Goal: Task Accomplishment & Management: Manage account settings

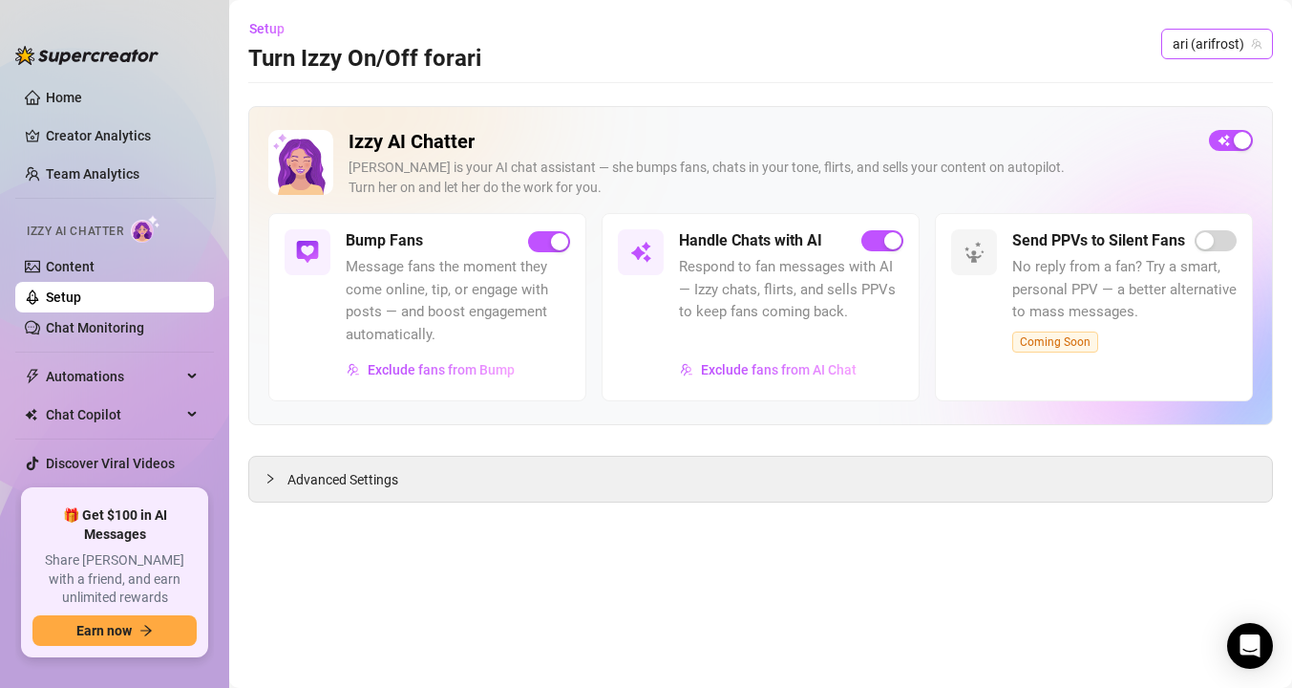
click at [1222, 36] on span "ari (arifrost)" at bounding box center [1217, 44] width 89 height 29
click at [922, 50] on div "Setup Turn Izzy On/Off for [PERSON_NAME] [PERSON_NAME] ([PERSON_NAME])" at bounding box center [760, 43] width 1025 height 61
click at [58, 226] on span "Izzy AI Chatter" at bounding box center [75, 232] width 96 height 18
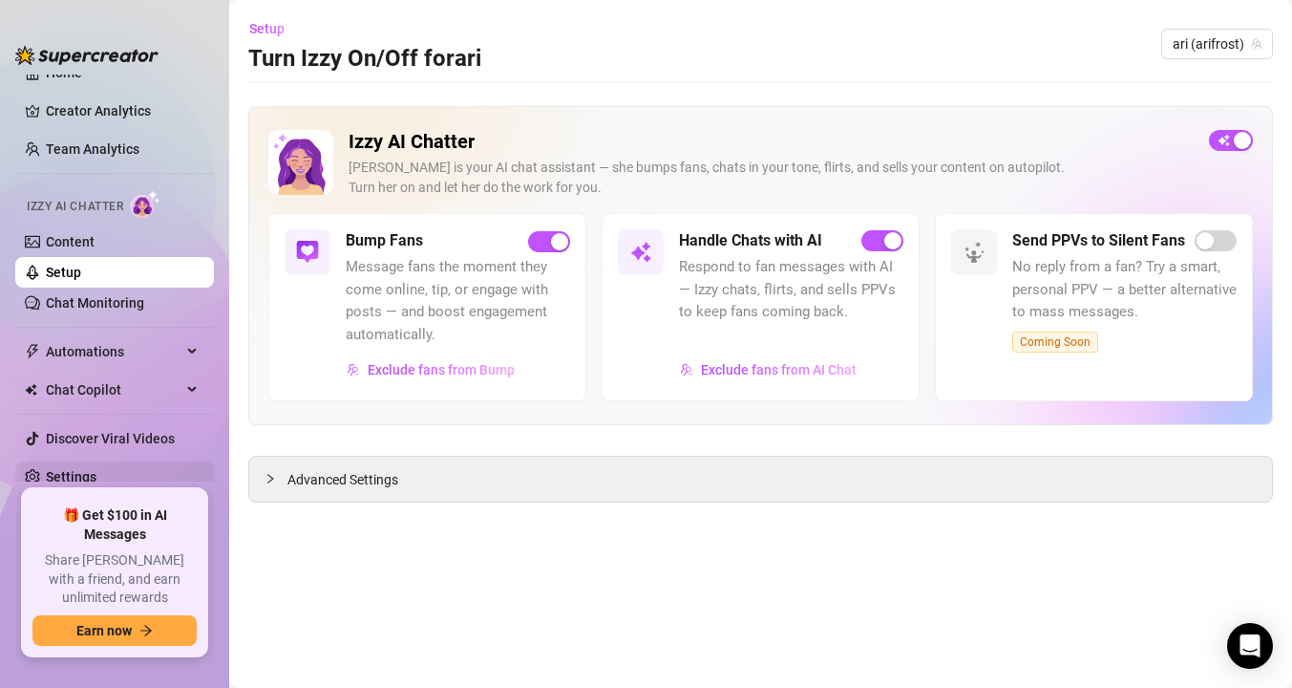
click at [58, 479] on link "Settings" at bounding box center [71, 476] width 51 height 15
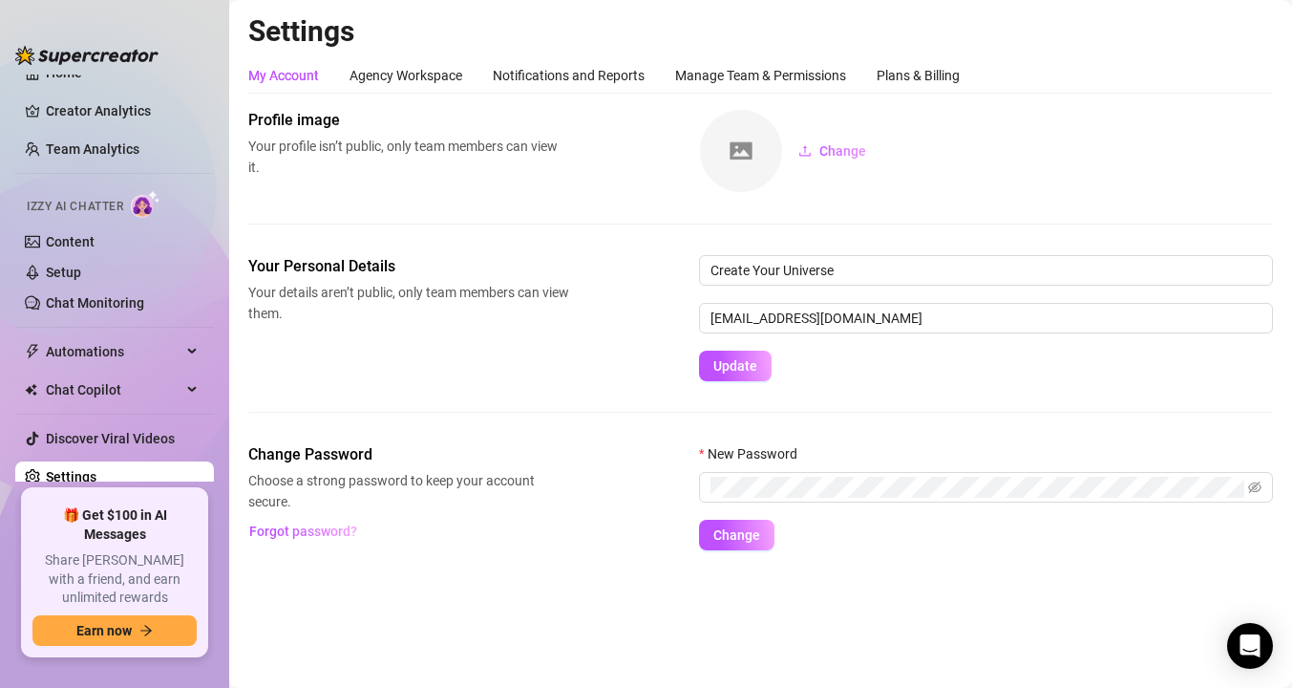
scroll to position [25, 0]
click at [768, 97] on div "My Account Agency Workspace Notifications and Reports Manage Team & Permissions…" at bounding box center [760, 303] width 1025 height 493
click at [759, 64] on div "Manage Team & Permissions" at bounding box center [760, 75] width 171 height 36
click at [755, 77] on div "Manage Team & Permissions" at bounding box center [760, 75] width 171 height 21
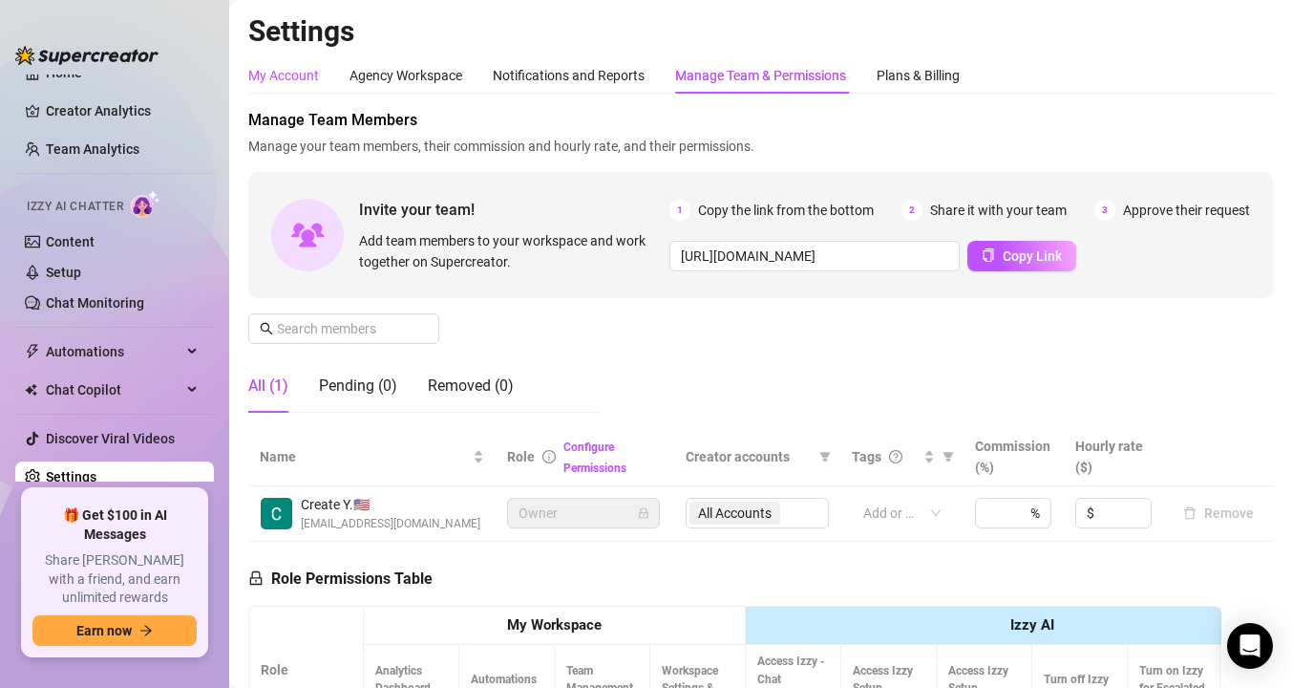
click at [271, 70] on div "My Account" at bounding box center [283, 75] width 71 height 21
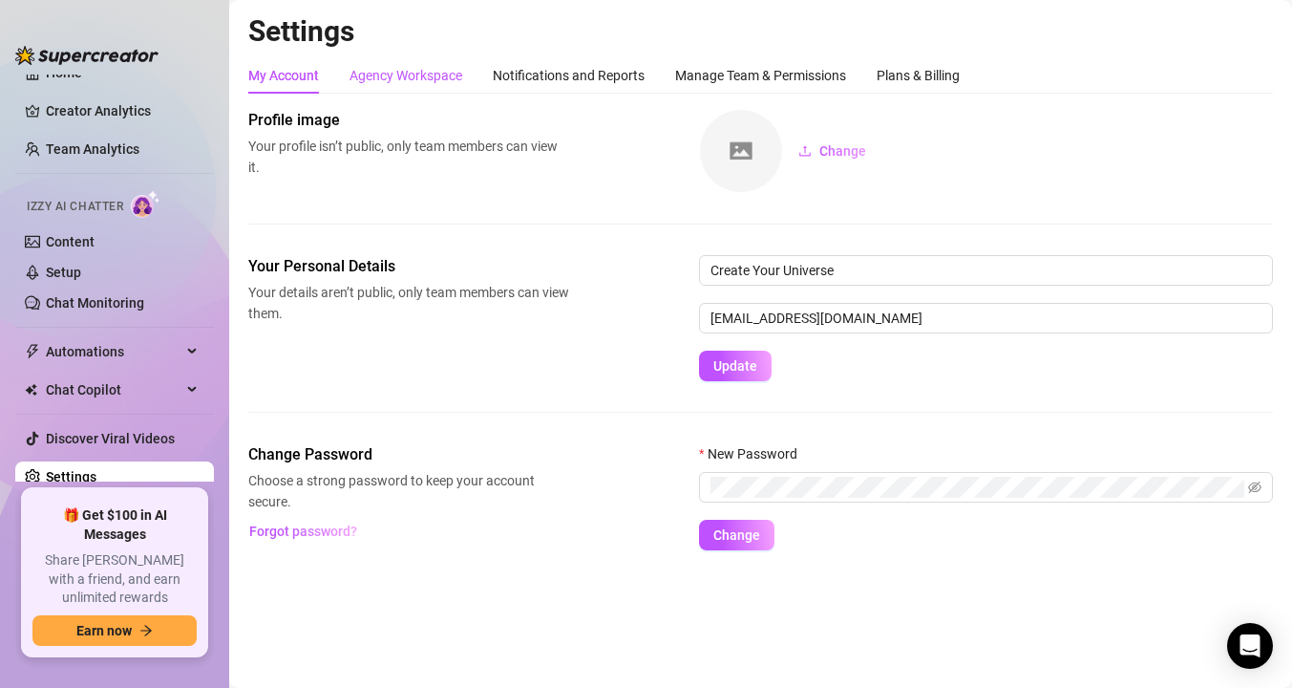
click at [421, 84] on div "Agency Workspace" at bounding box center [406, 75] width 113 height 21
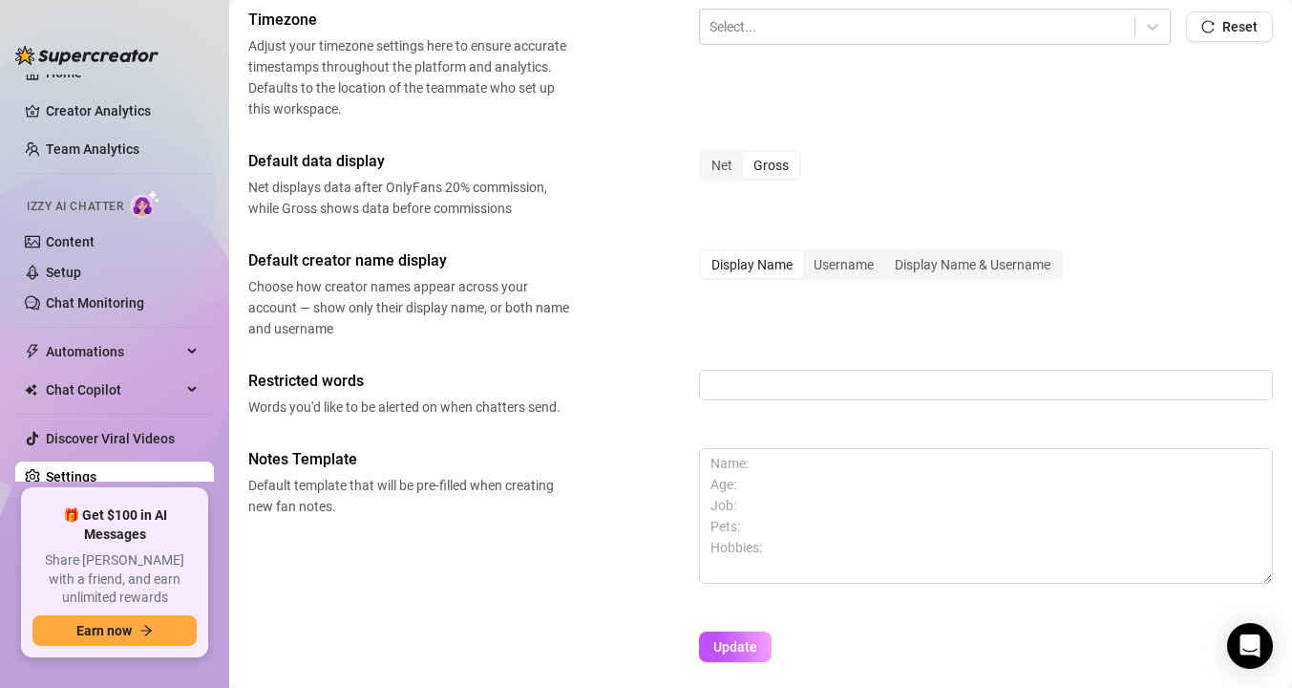
scroll to position [749, 0]
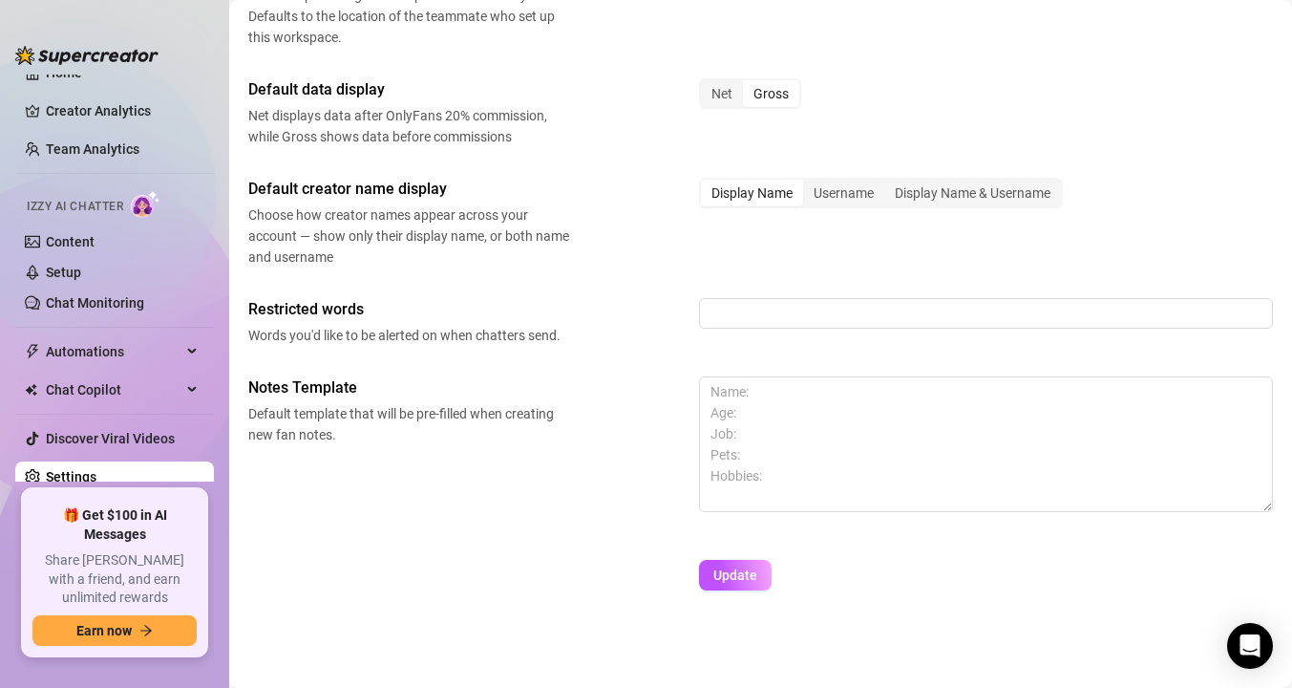
click at [500, 328] on span "Words you'd like to be alerted on when chatters send." at bounding box center [408, 335] width 321 height 21
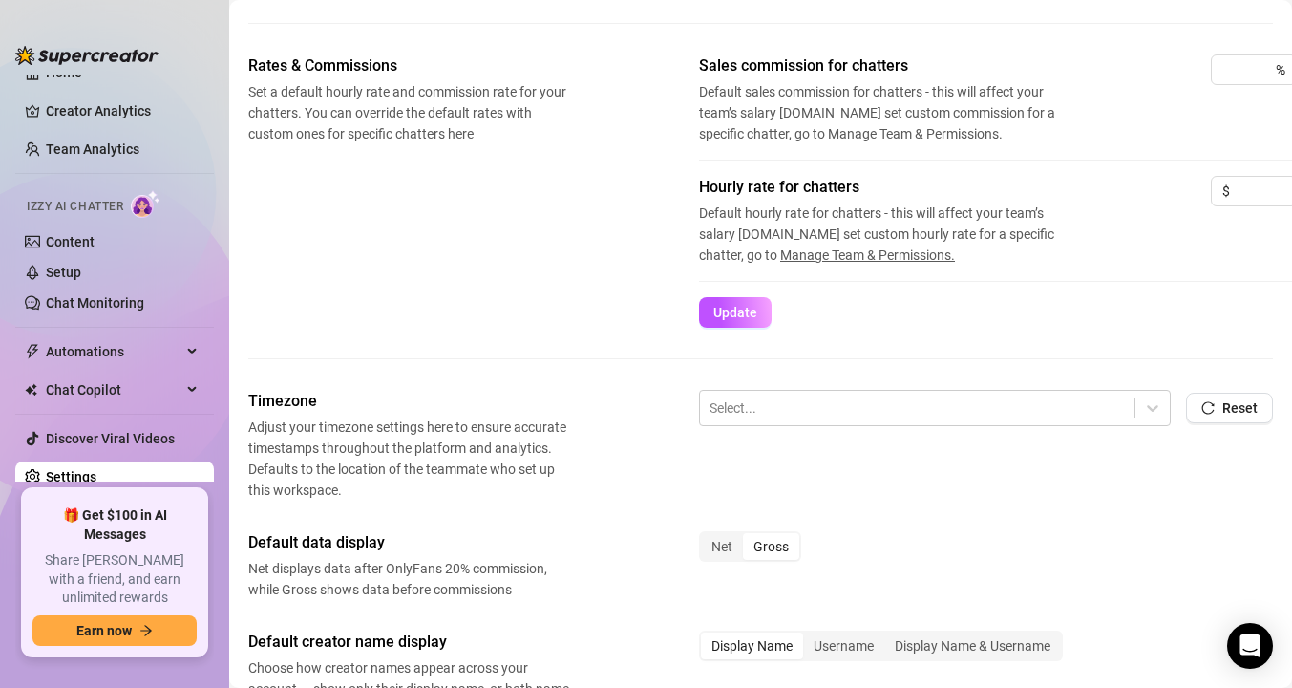
scroll to position [0, 0]
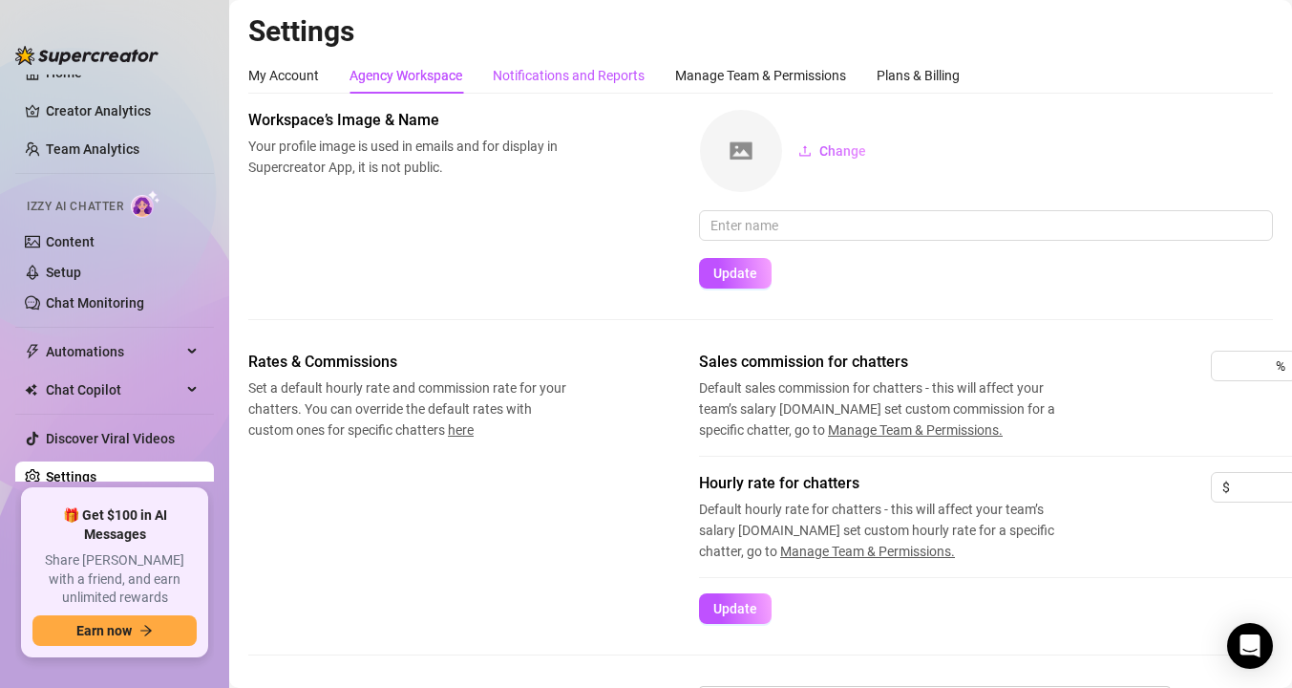
click at [514, 81] on div "Notifications and Reports" at bounding box center [569, 75] width 152 height 21
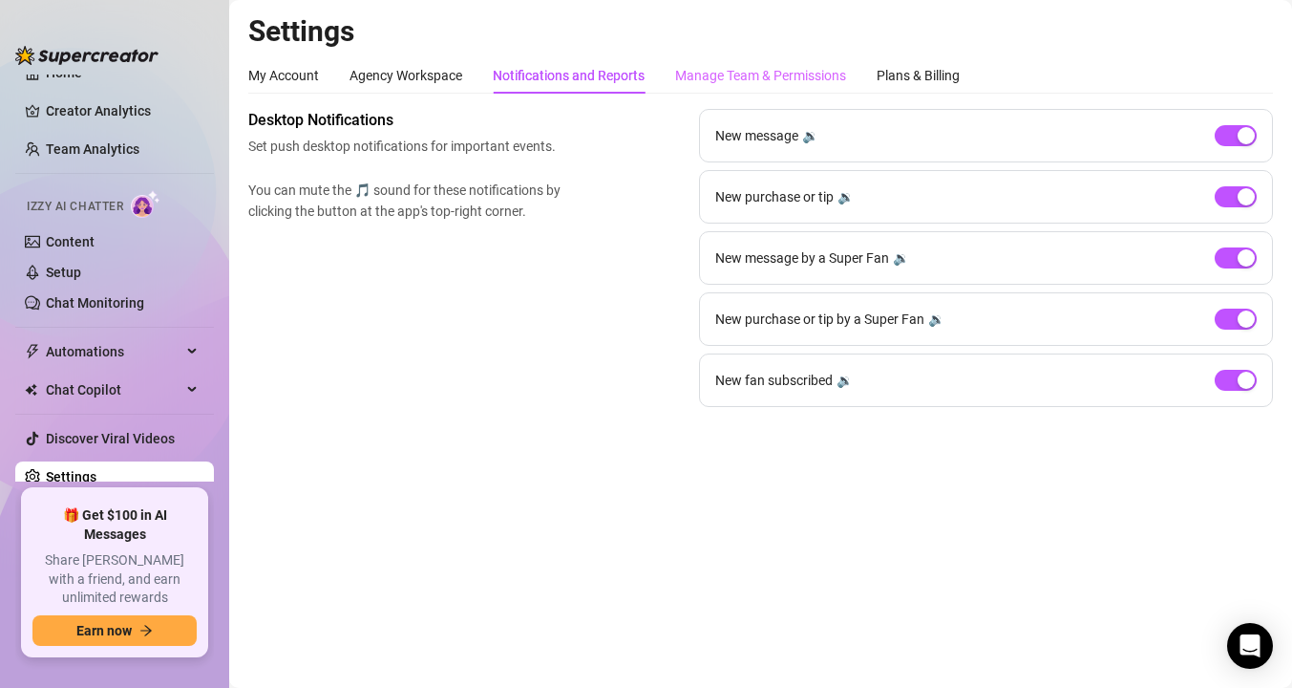
click at [729, 89] on div "Manage Team & Permissions" at bounding box center [760, 75] width 171 height 36
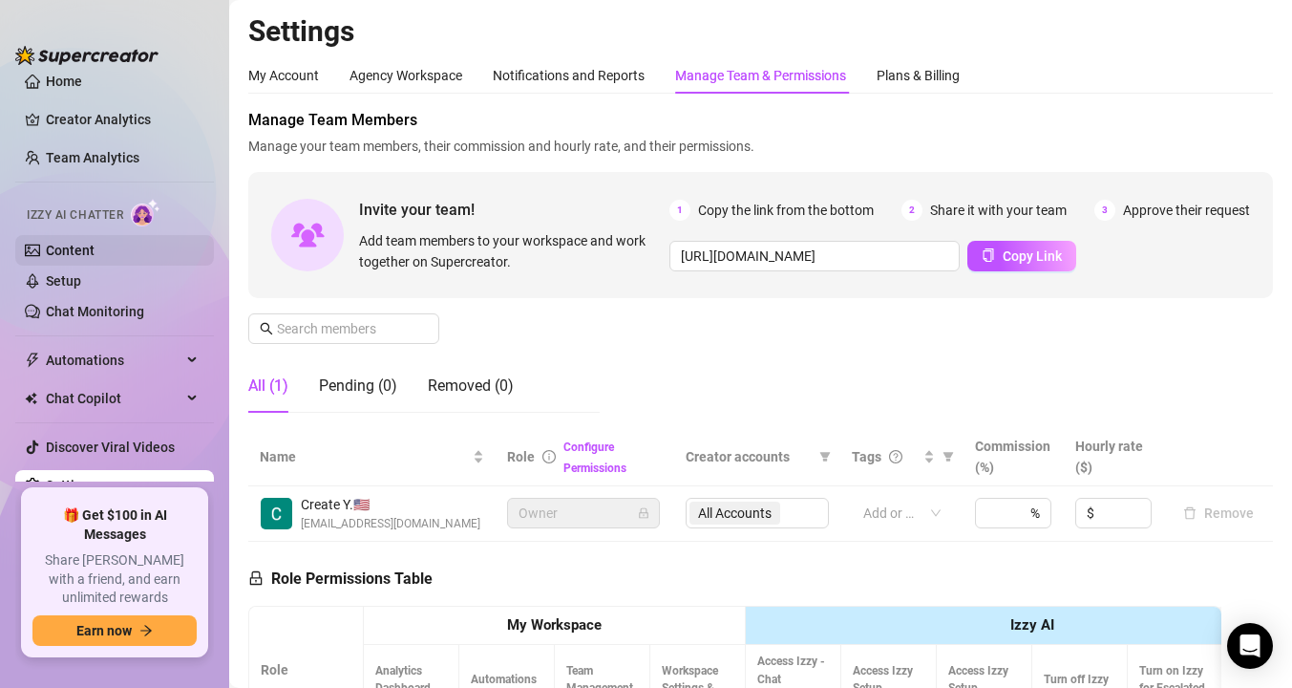
scroll to position [11, 0]
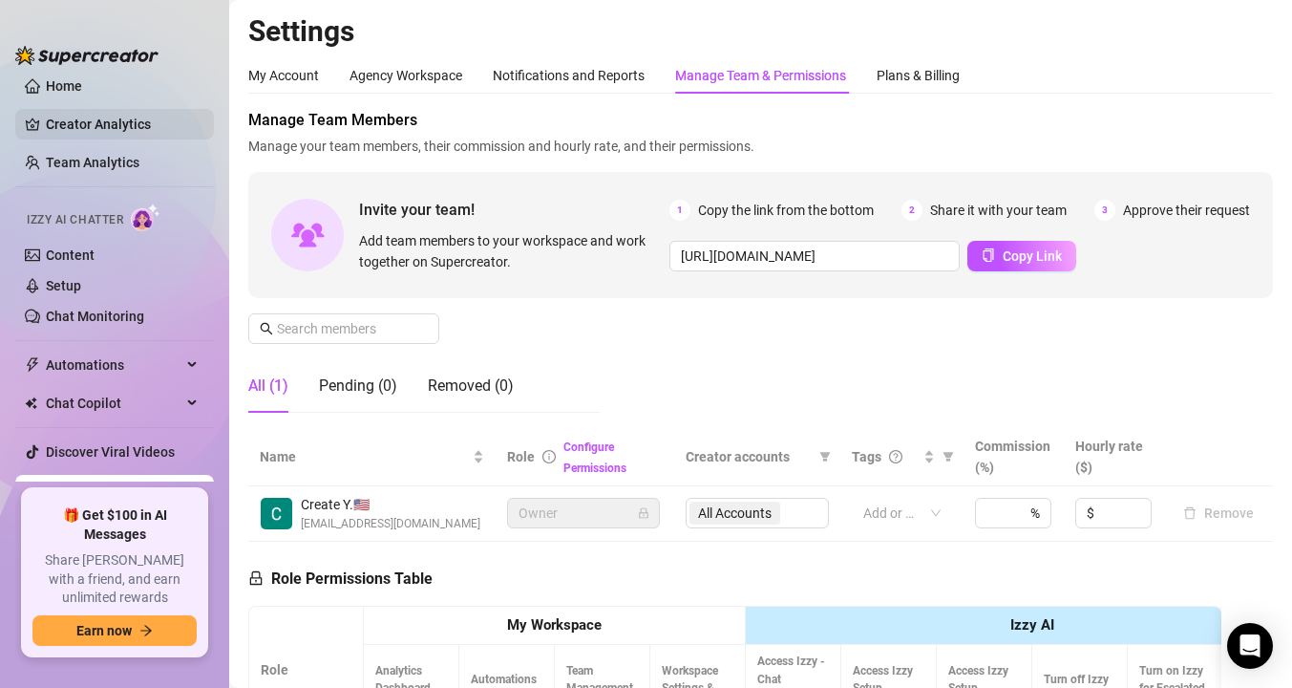
click at [65, 127] on link "Creator Analytics" at bounding box center [122, 124] width 153 height 31
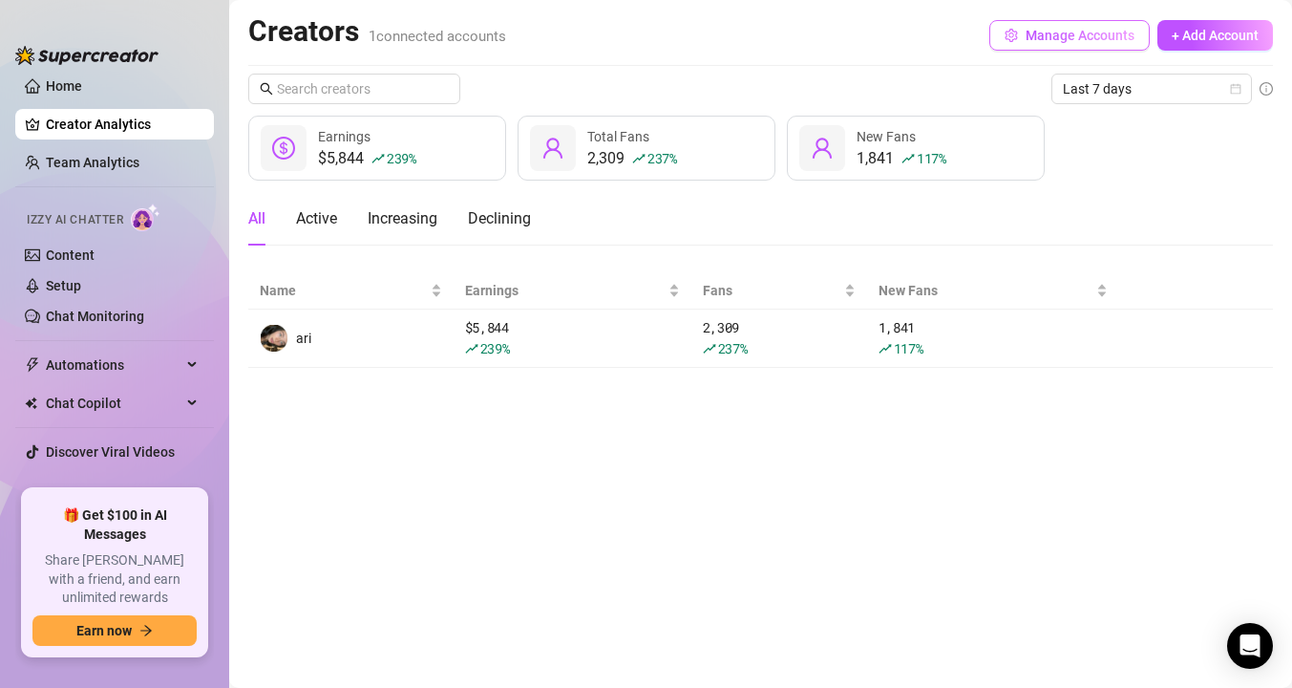
click at [1060, 32] on span "Manage Accounts" at bounding box center [1080, 35] width 109 height 15
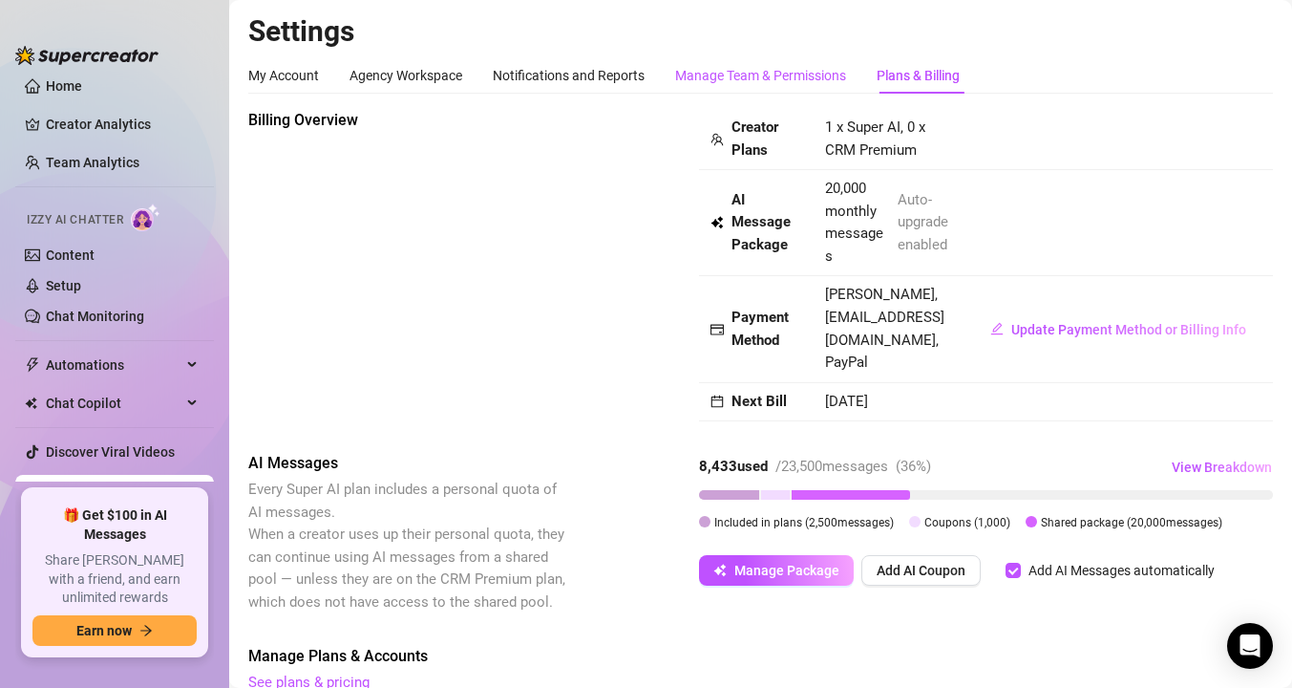
click at [807, 76] on div "Manage Team & Permissions" at bounding box center [760, 75] width 171 height 21
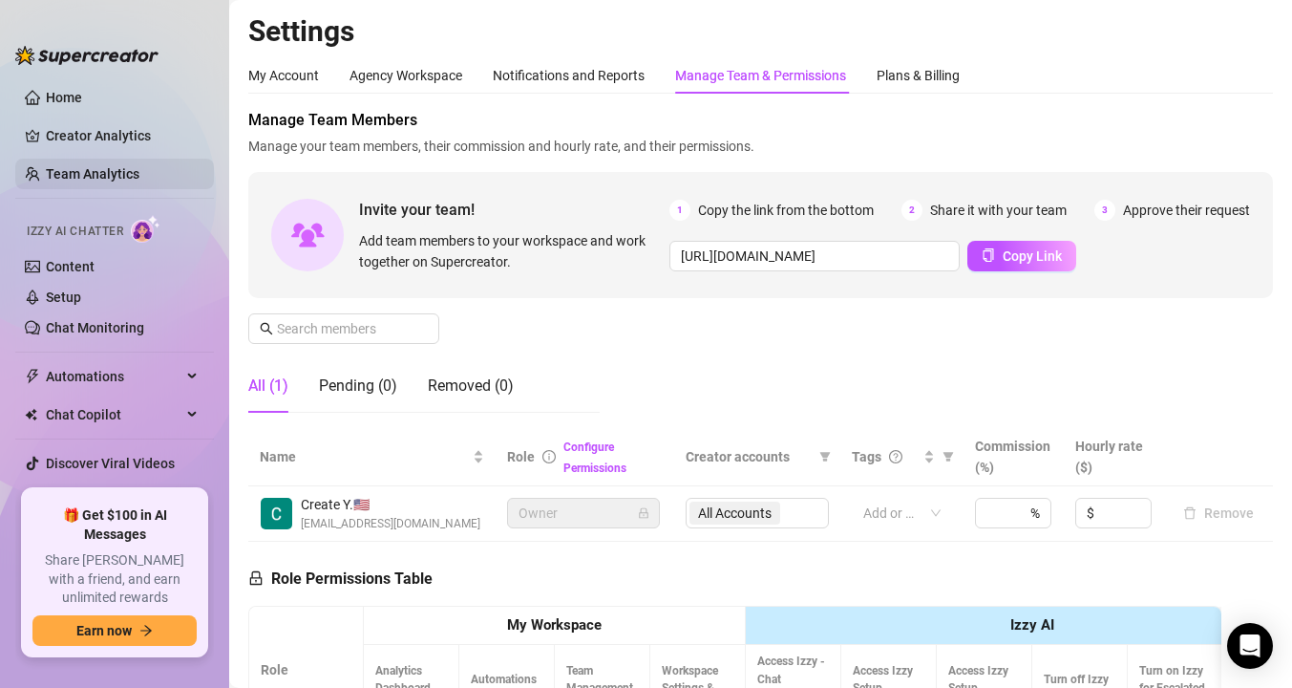
click at [84, 166] on link "Team Analytics" at bounding box center [93, 173] width 94 height 15
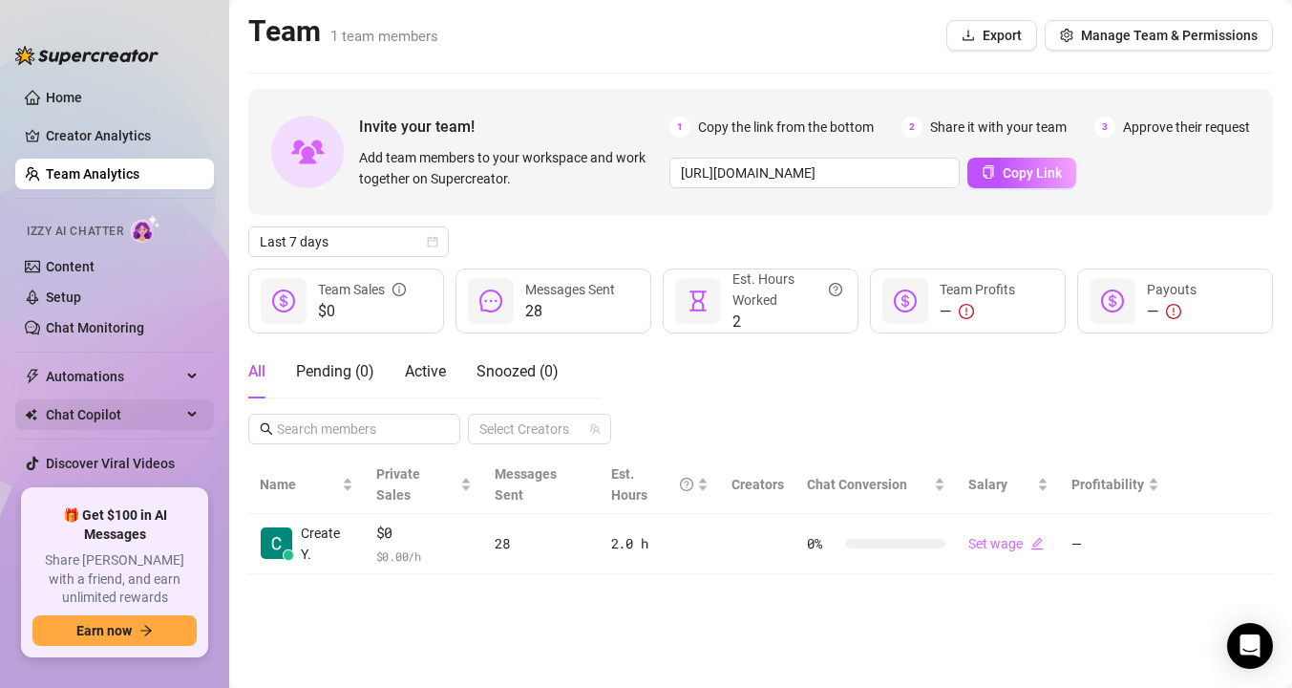
scroll to position [25, 0]
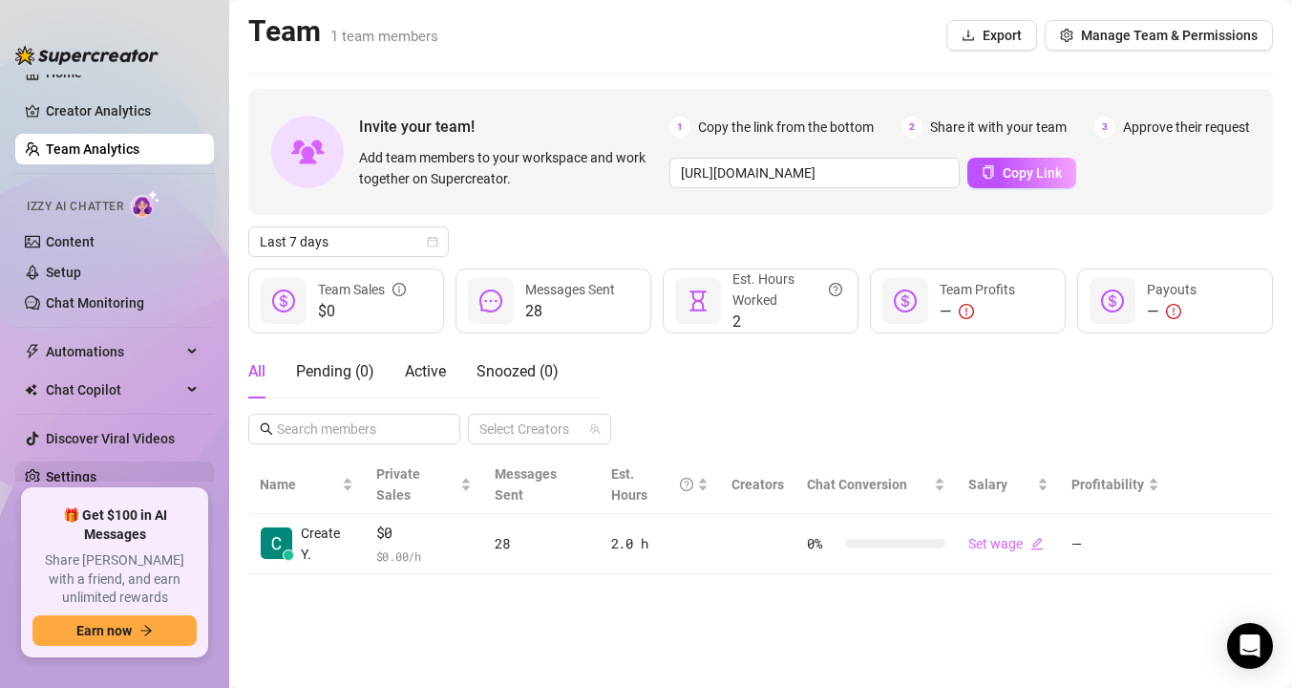
click at [74, 477] on link "Settings" at bounding box center [71, 476] width 51 height 15
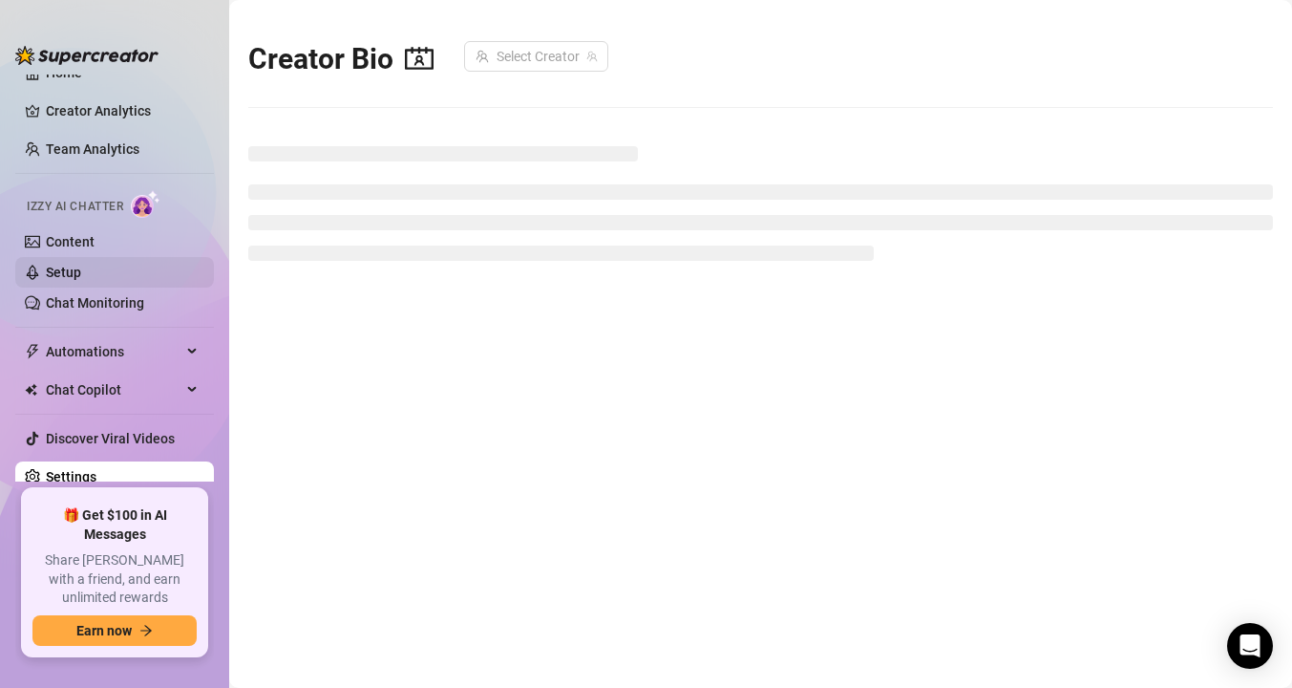
scroll to position [25, 0]
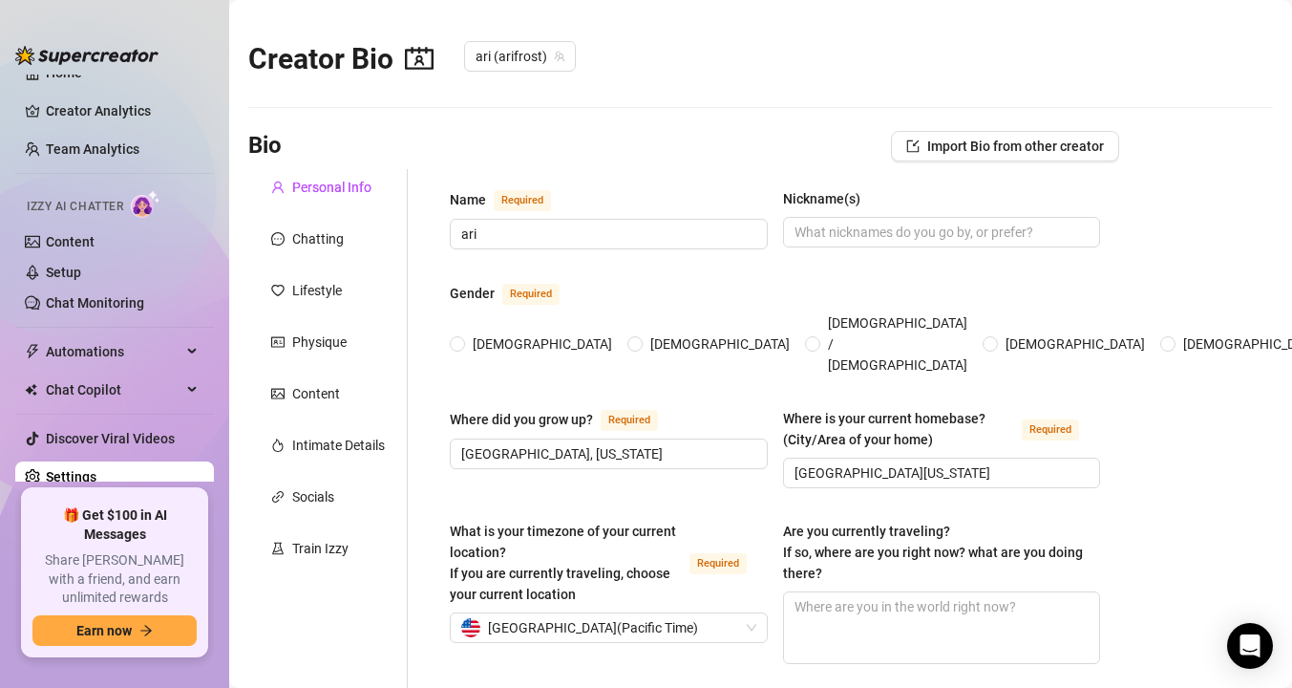
radio input "true"
type input "[DATE]"
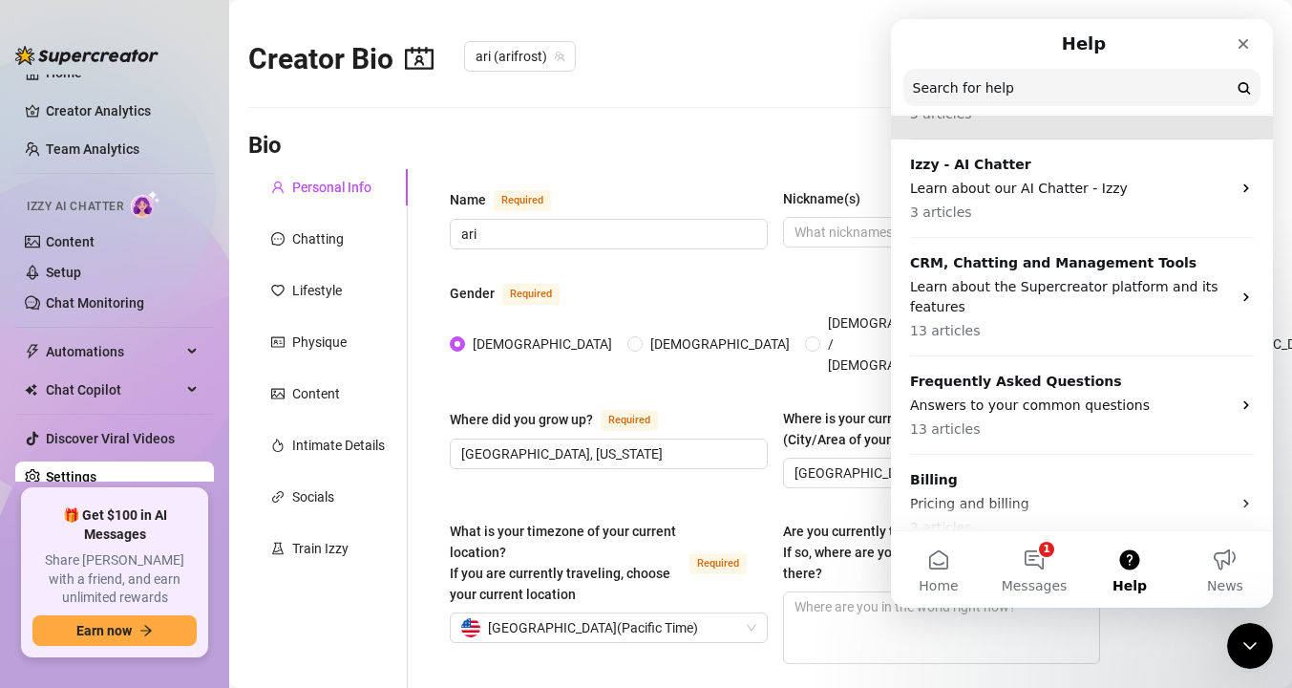
scroll to position [151, 0]
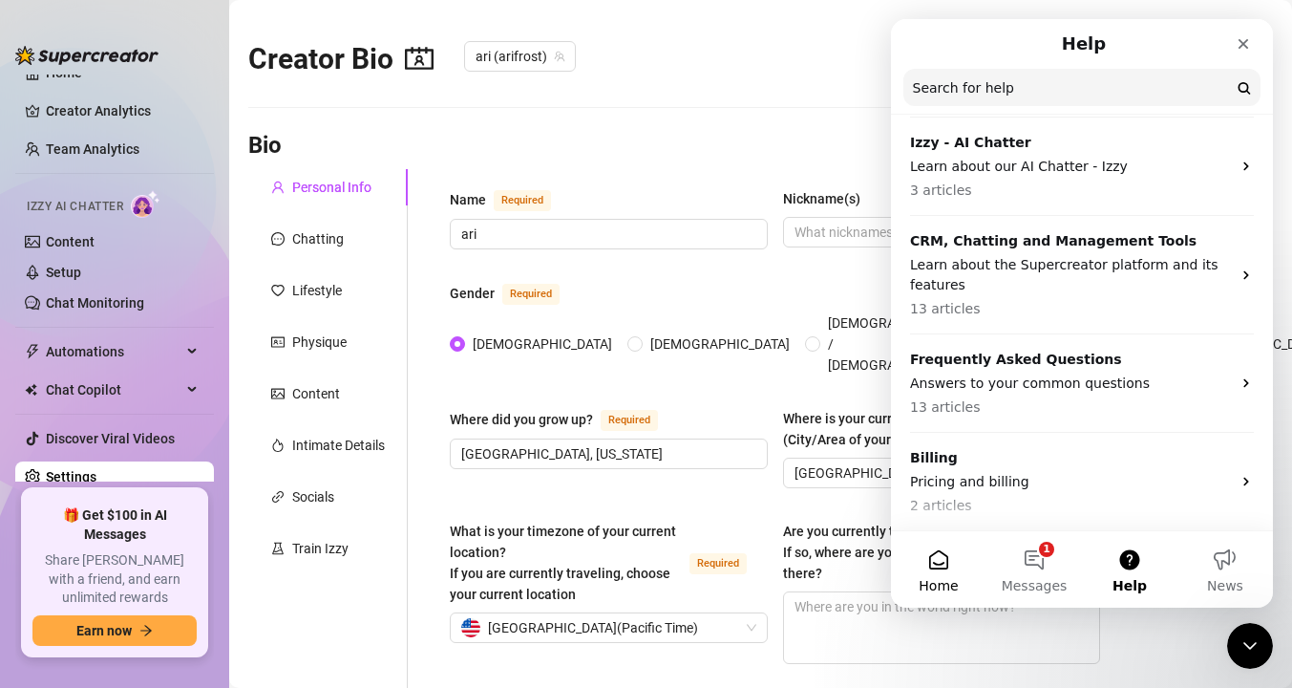
click at [918, 581] on button "Home" at bounding box center [939, 569] width 96 height 76
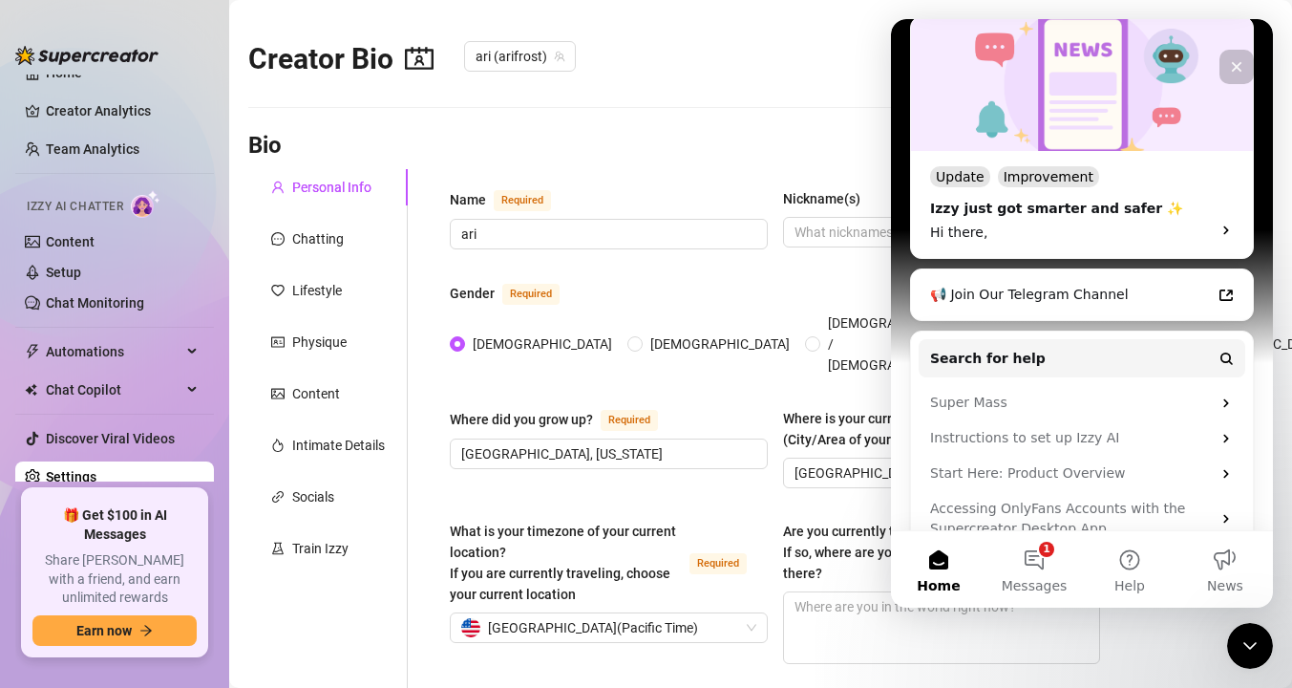
scroll to position [560, 0]
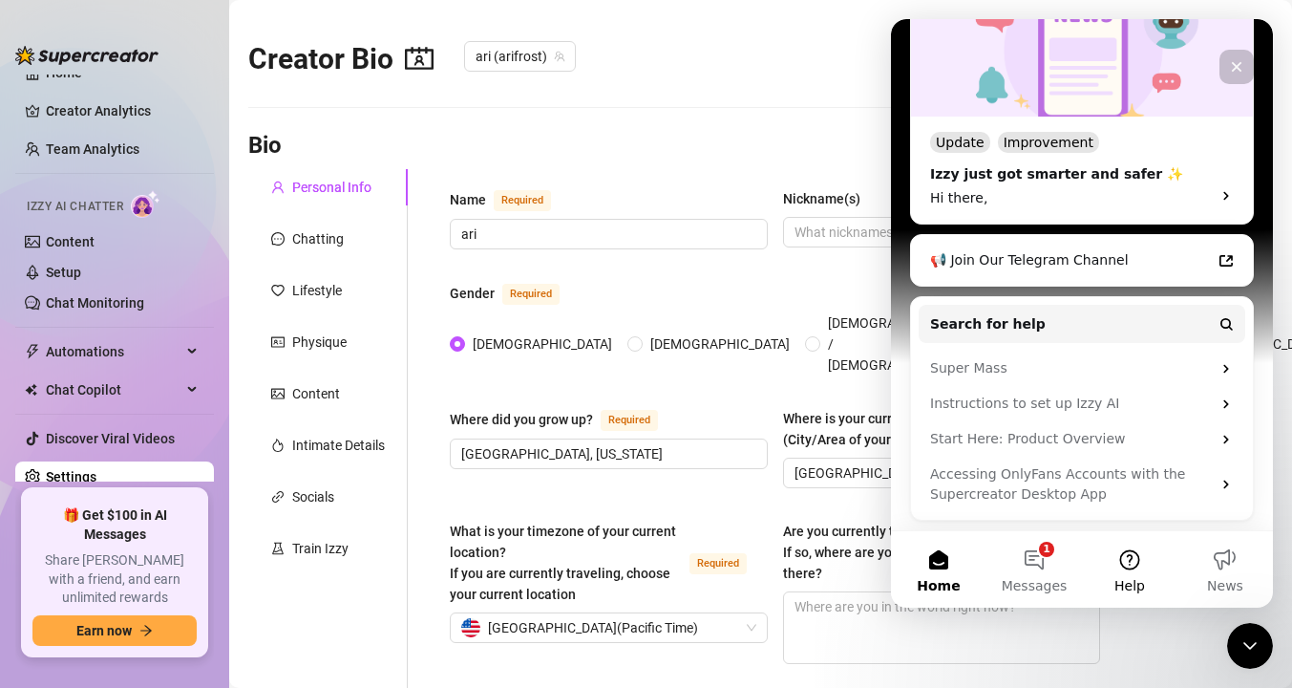
click at [1125, 558] on button "Help" at bounding box center [1130, 569] width 96 height 76
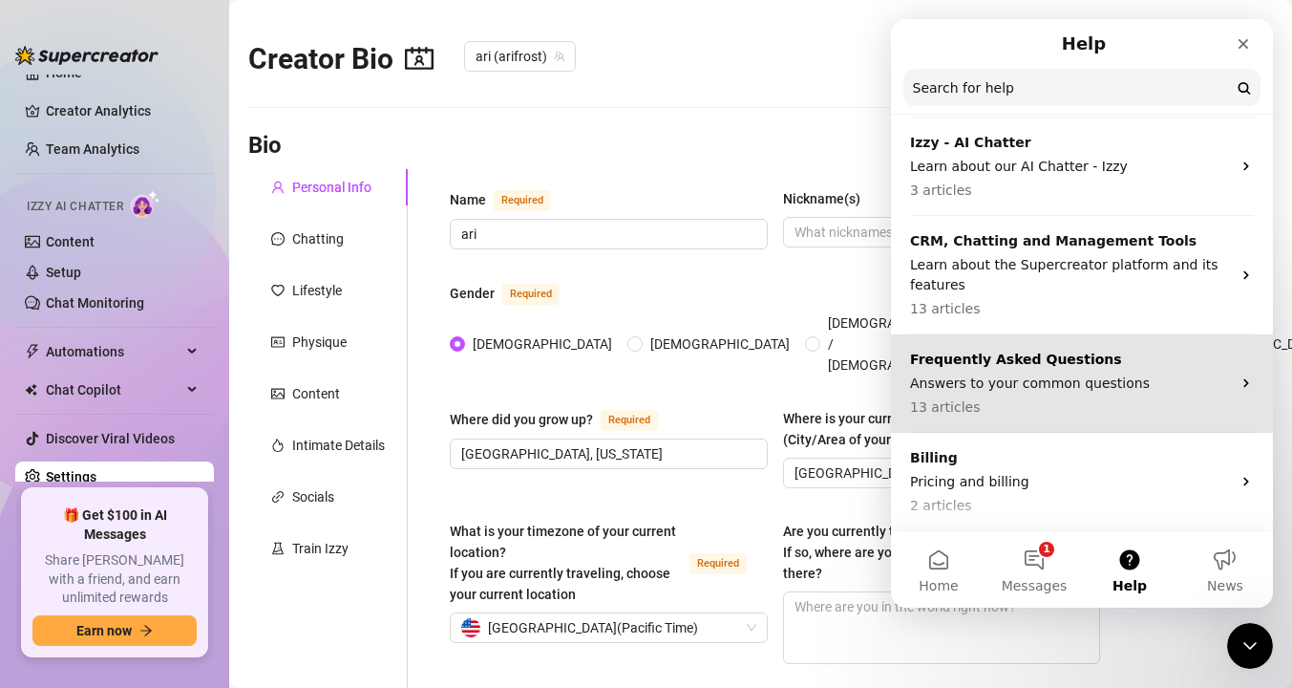
scroll to position [0, 0]
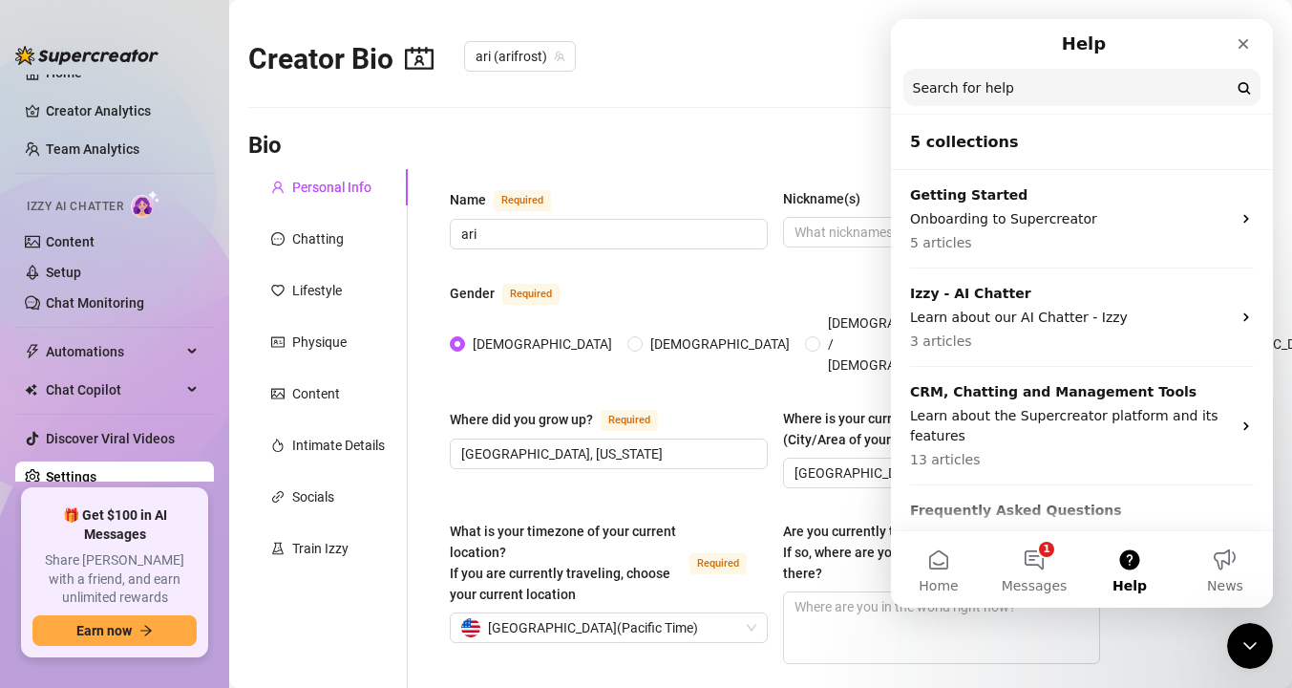
click at [953, 92] on input "Search for help" at bounding box center [1082, 87] width 357 height 37
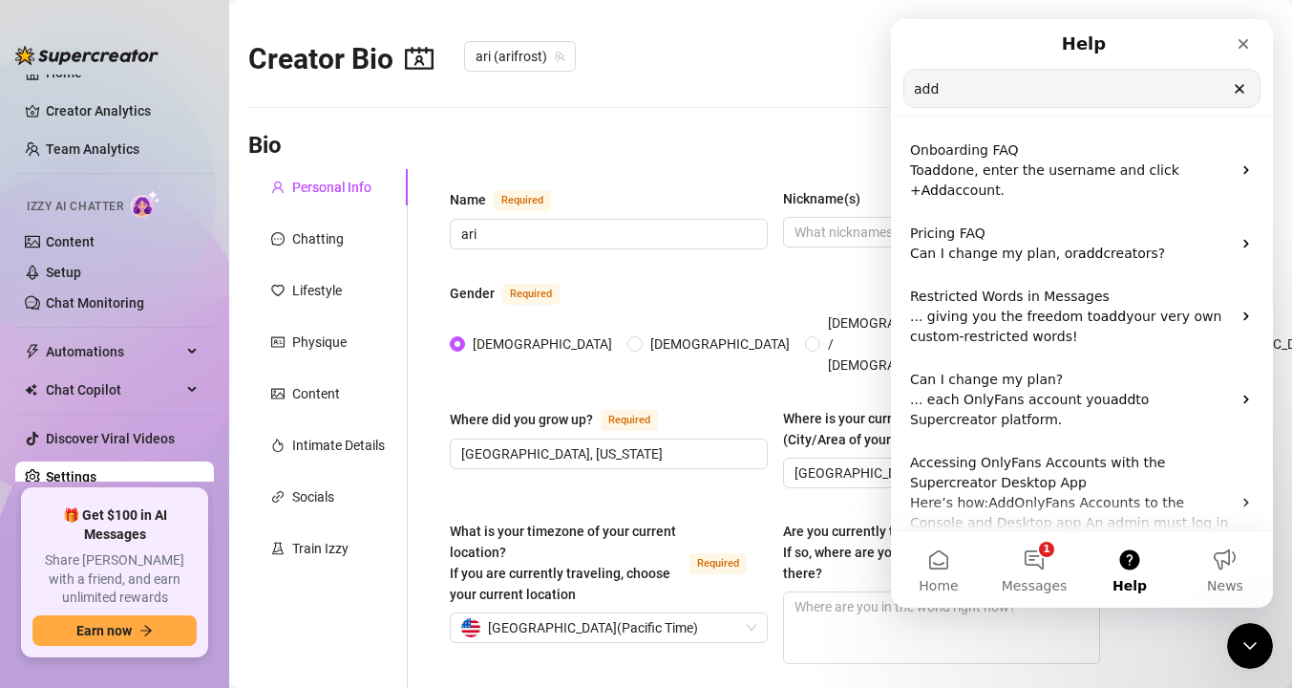
type input "add"
click at [1243, 34] on div "Close" at bounding box center [1243, 44] width 34 height 34
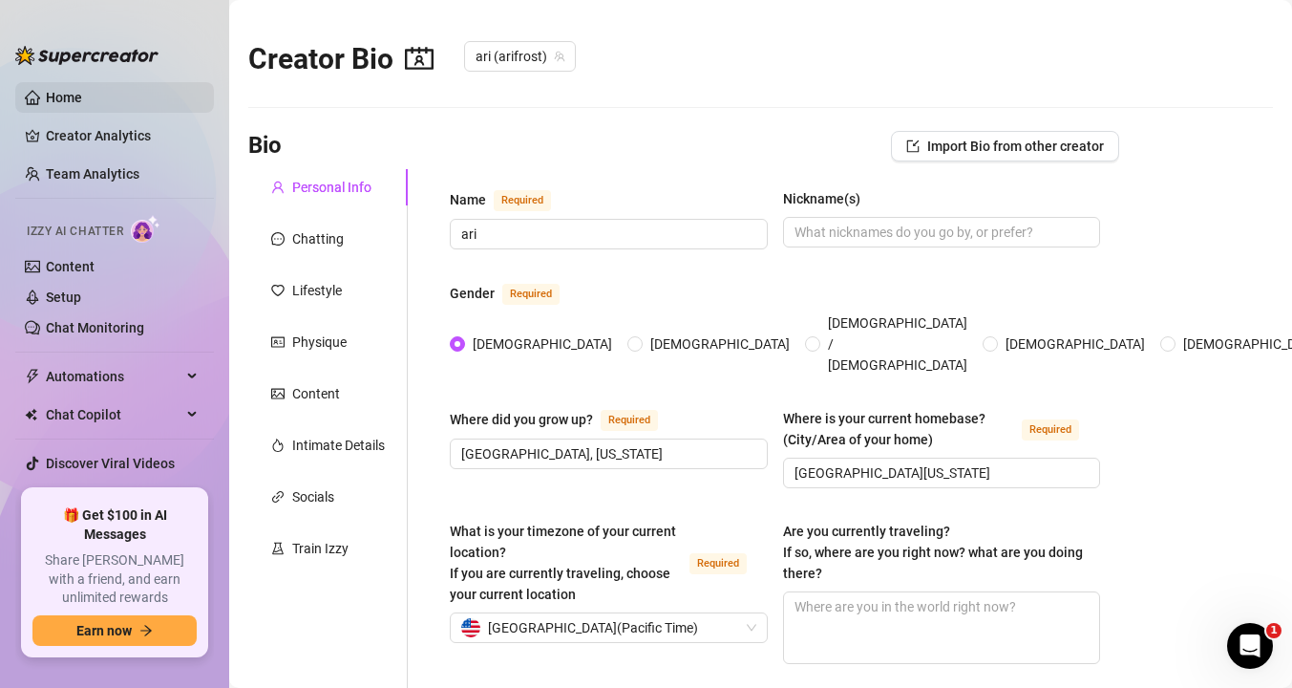
click at [46, 90] on link "Home" at bounding box center [64, 97] width 36 height 15
click at [82, 95] on link "Home" at bounding box center [64, 97] width 36 height 15
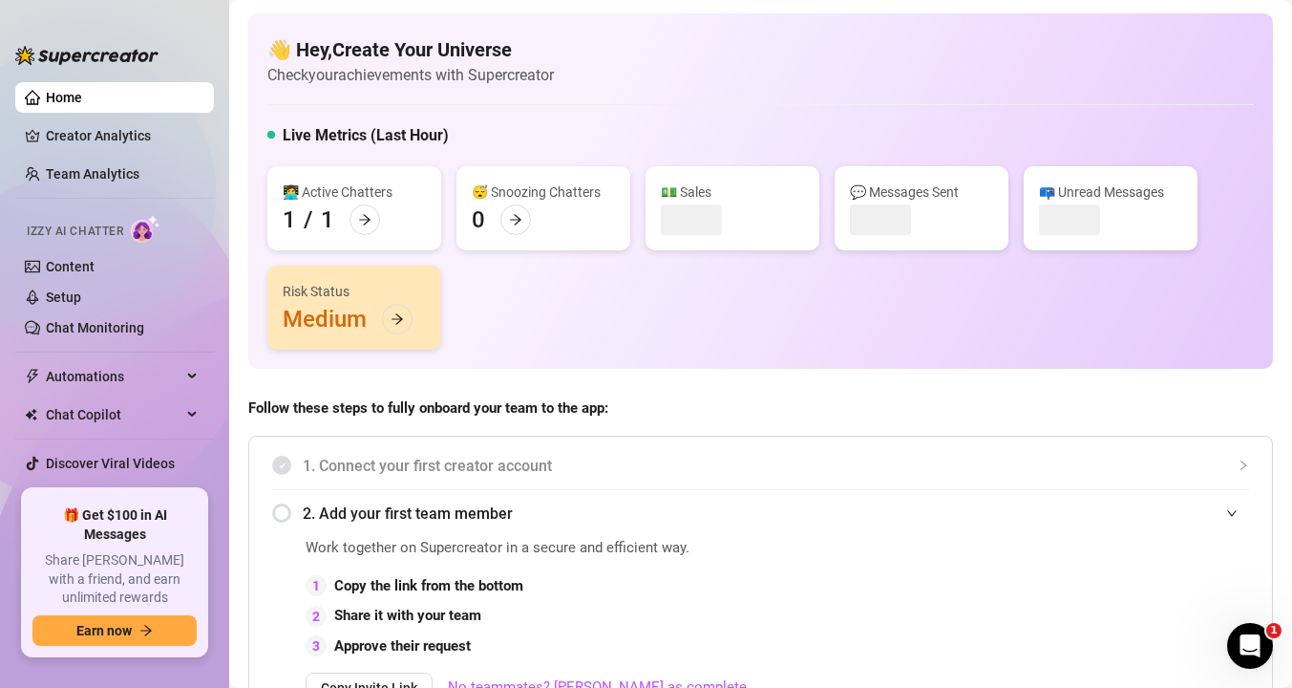
click at [364, 300] on div "Risk Status" at bounding box center [354, 291] width 143 height 21
click at [394, 320] on icon "arrow-right" at bounding box center [397, 318] width 13 height 13
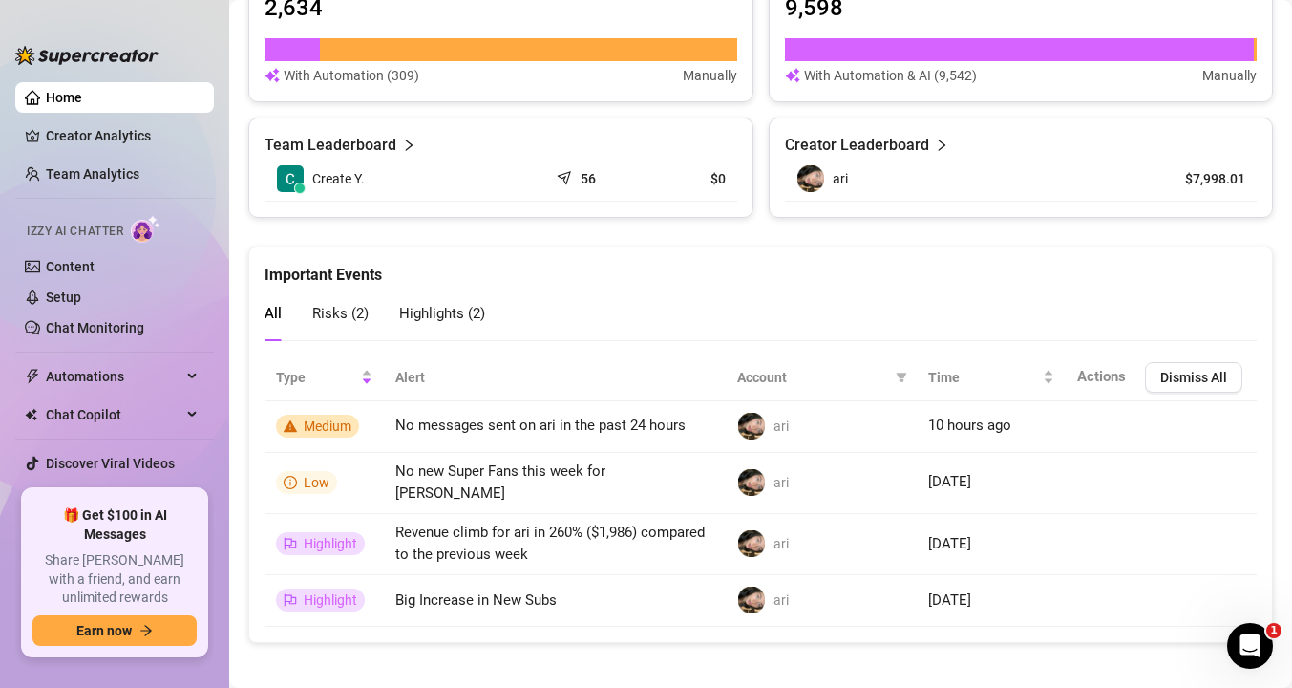
scroll to position [1258, 0]
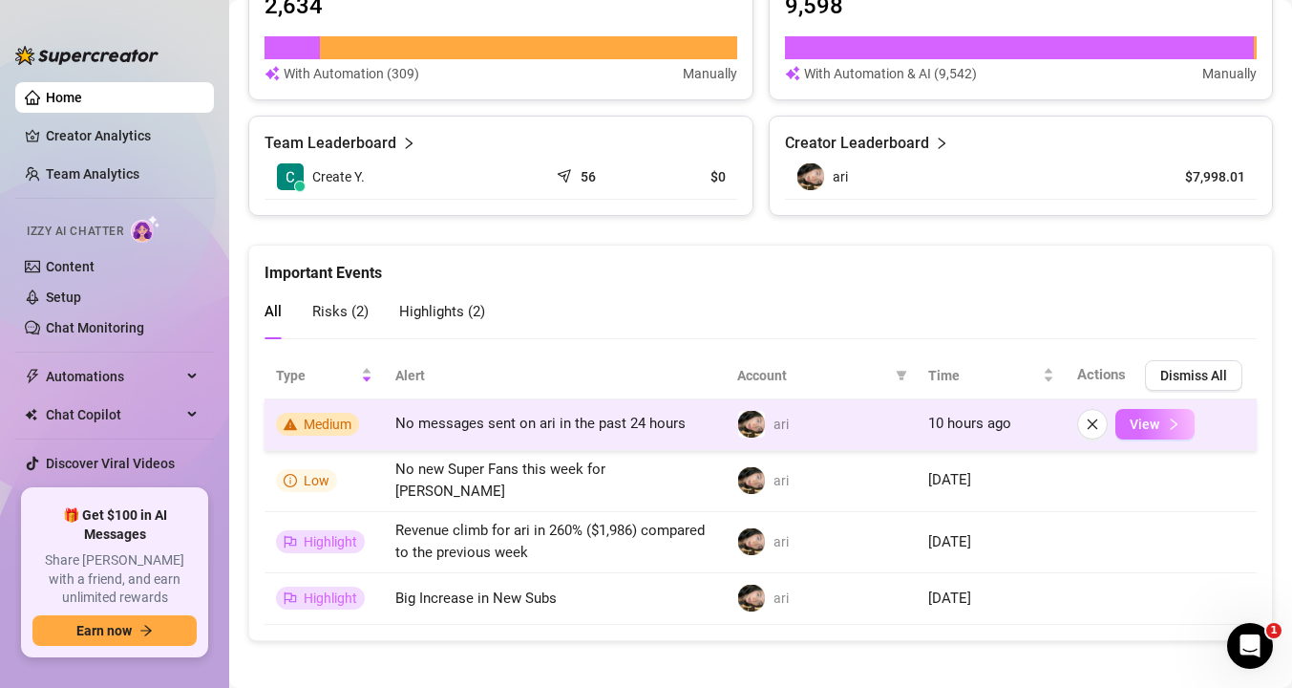
click at [1161, 423] on button "View" at bounding box center [1155, 424] width 79 height 31
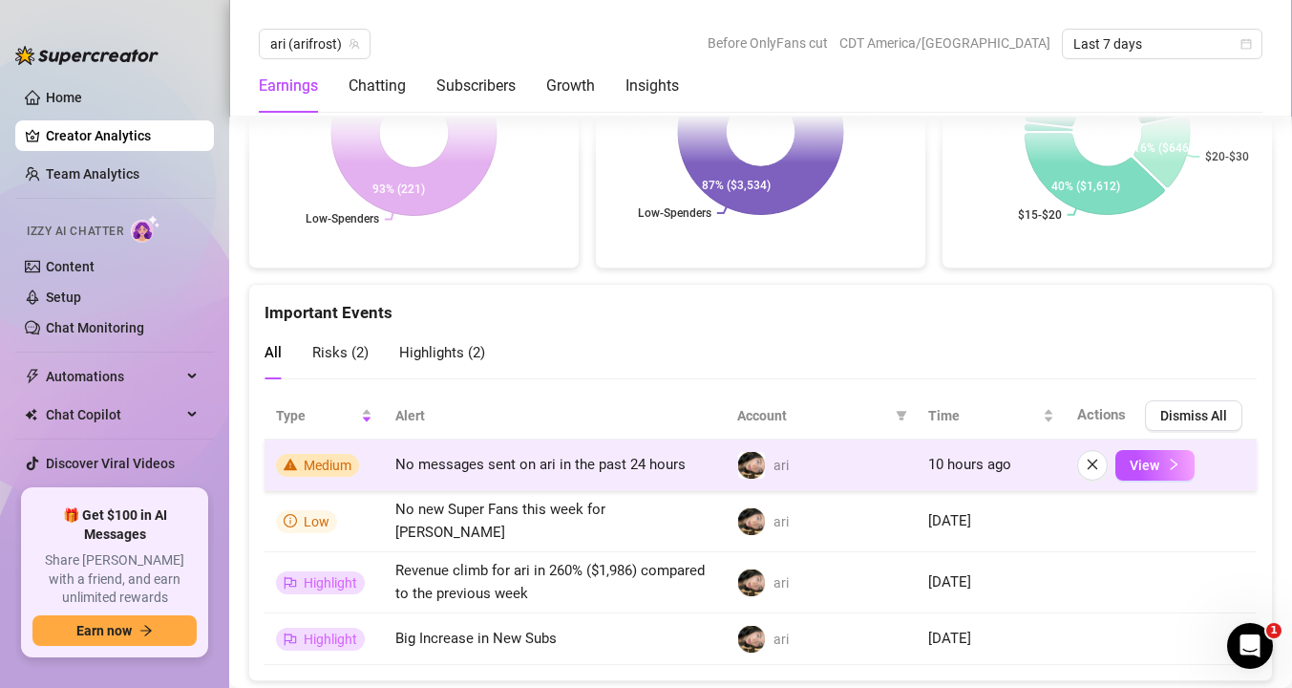
scroll to position [3529, 0]
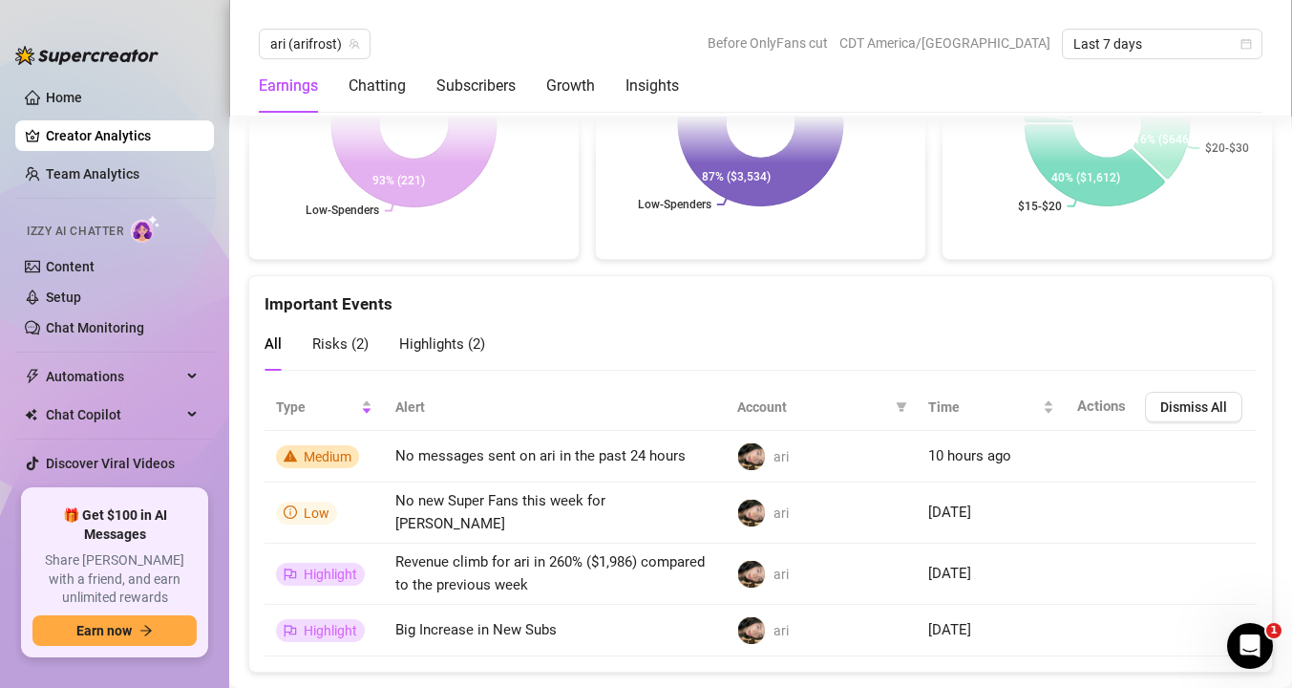
click at [337, 340] on span "Risks ( 2 )" at bounding box center [340, 343] width 56 height 17
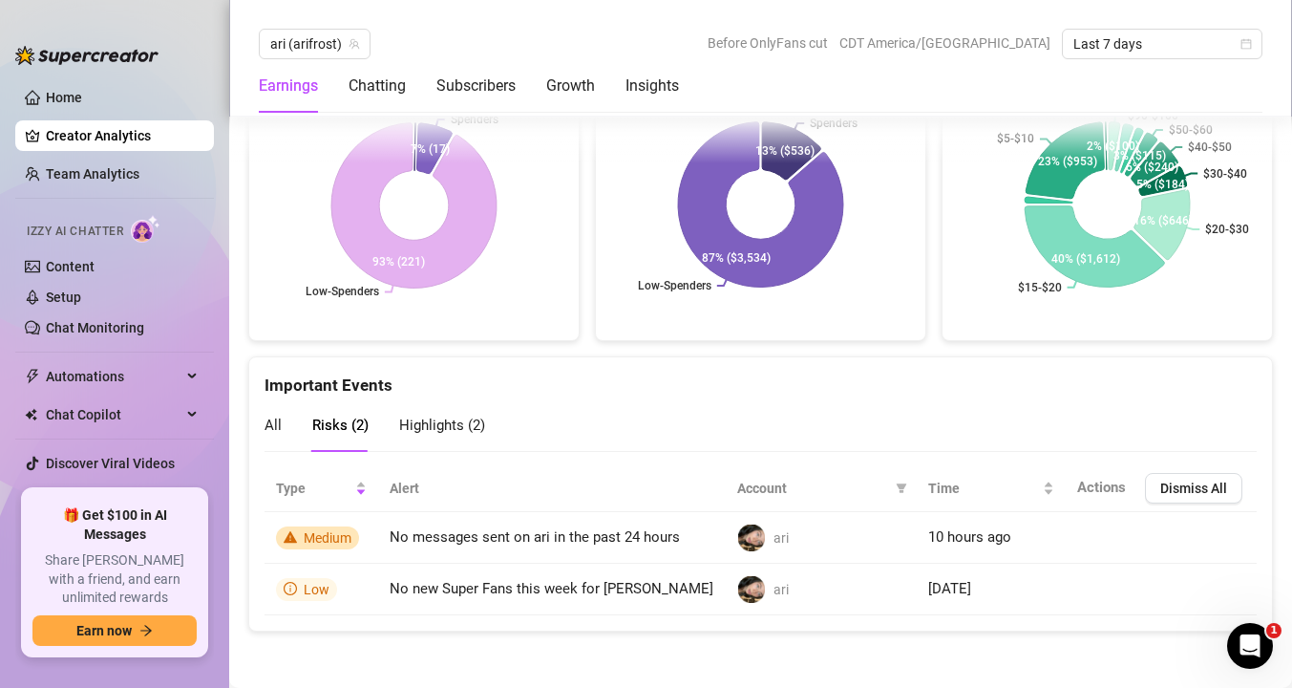
click at [436, 432] on span "Highlights ( 2 )" at bounding box center [442, 424] width 86 height 17
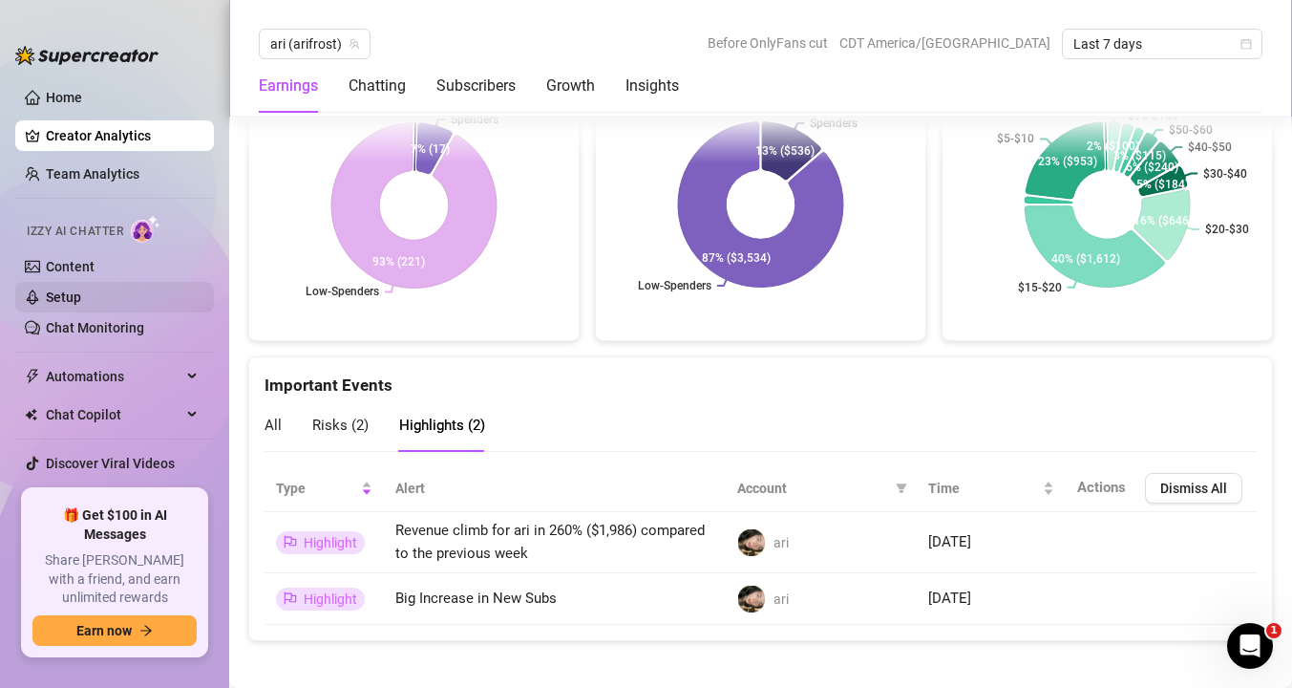
click at [81, 297] on link "Setup" at bounding box center [63, 296] width 35 height 15
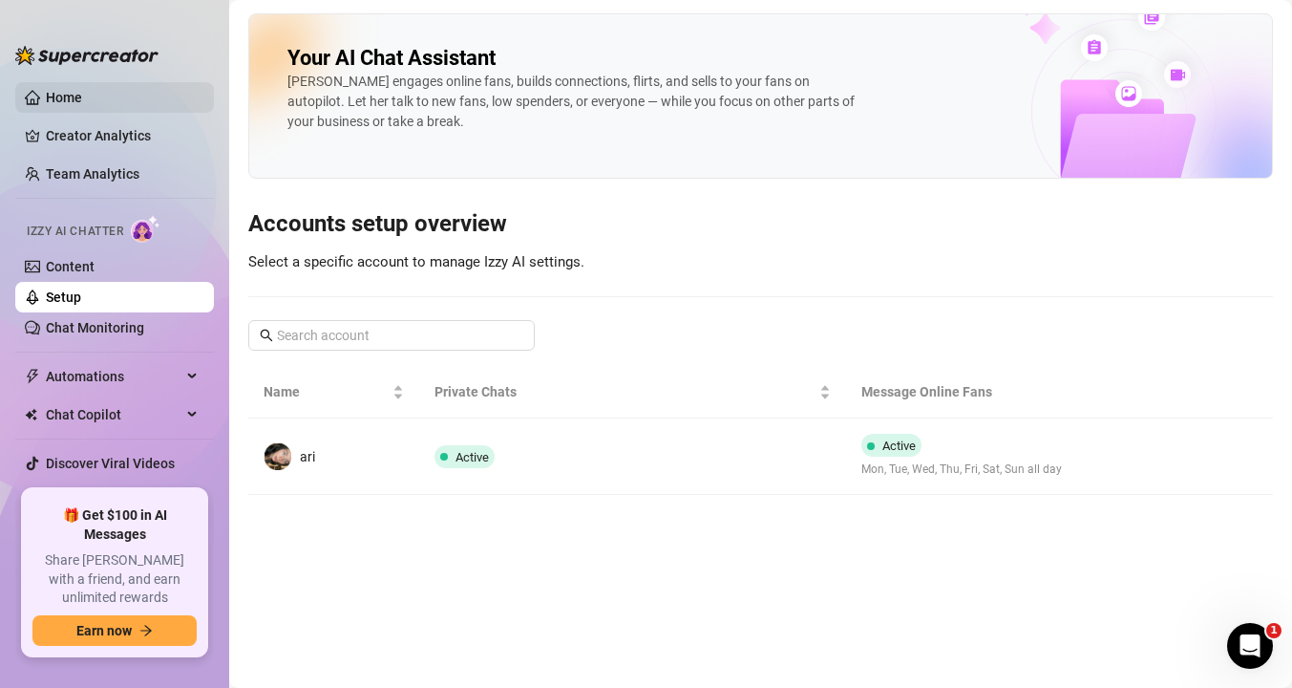
click at [46, 93] on link "Home" at bounding box center [64, 97] width 36 height 15
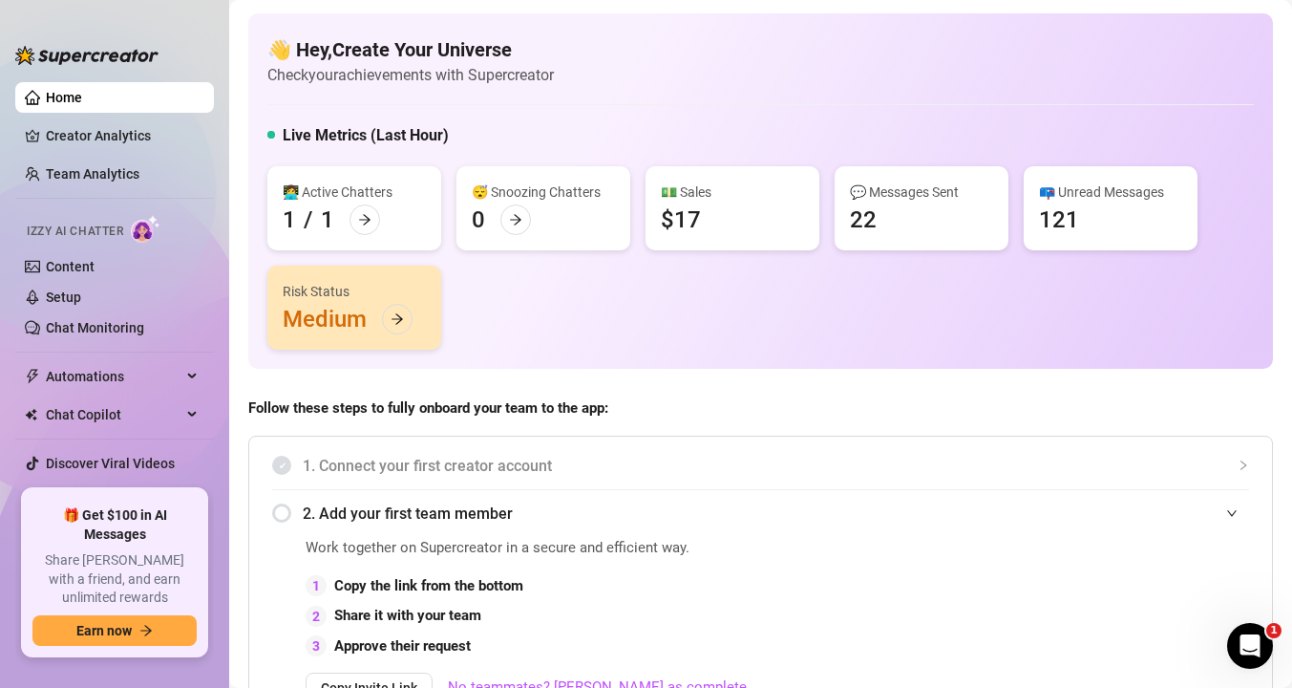
click at [563, 405] on strong "Follow these steps to fully onboard your team to the app:" at bounding box center [428, 407] width 360 height 17
click at [103, 135] on link "Creator Analytics" at bounding box center [122, 135] width 153 height 31
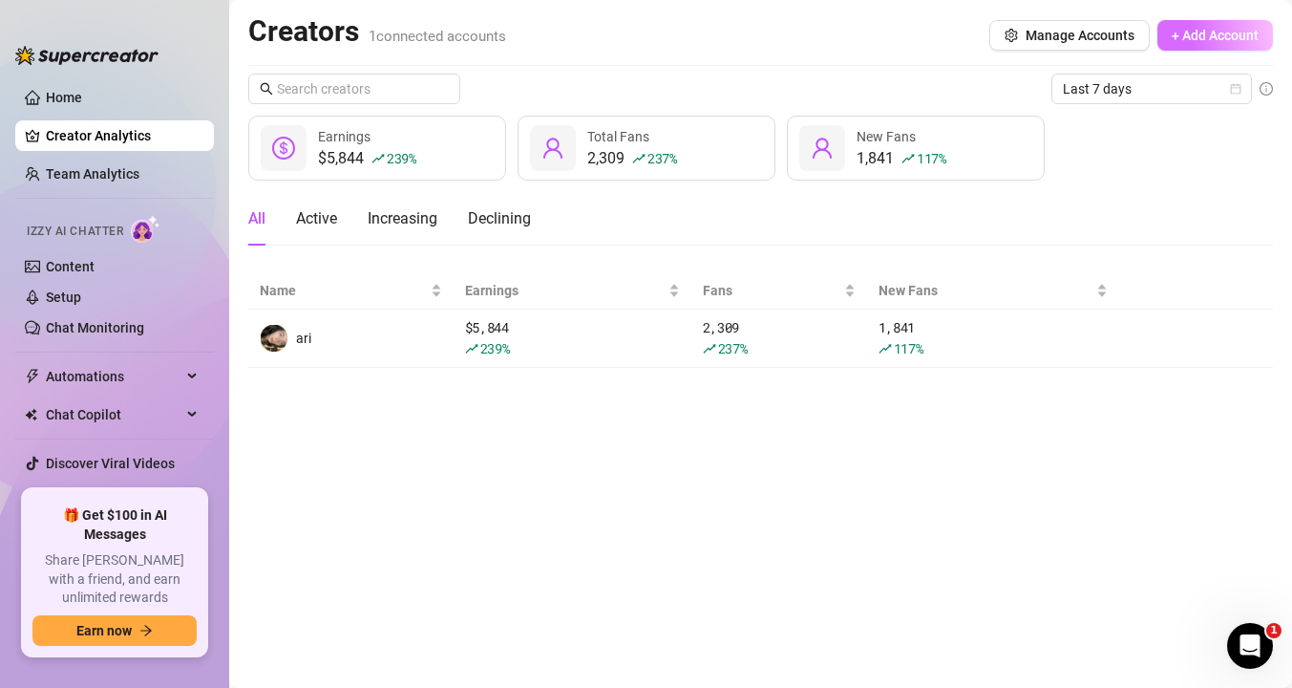
click at [1179, 33] on span "+ Add Account" at bounding box center [1215, 35] width 87 height 15
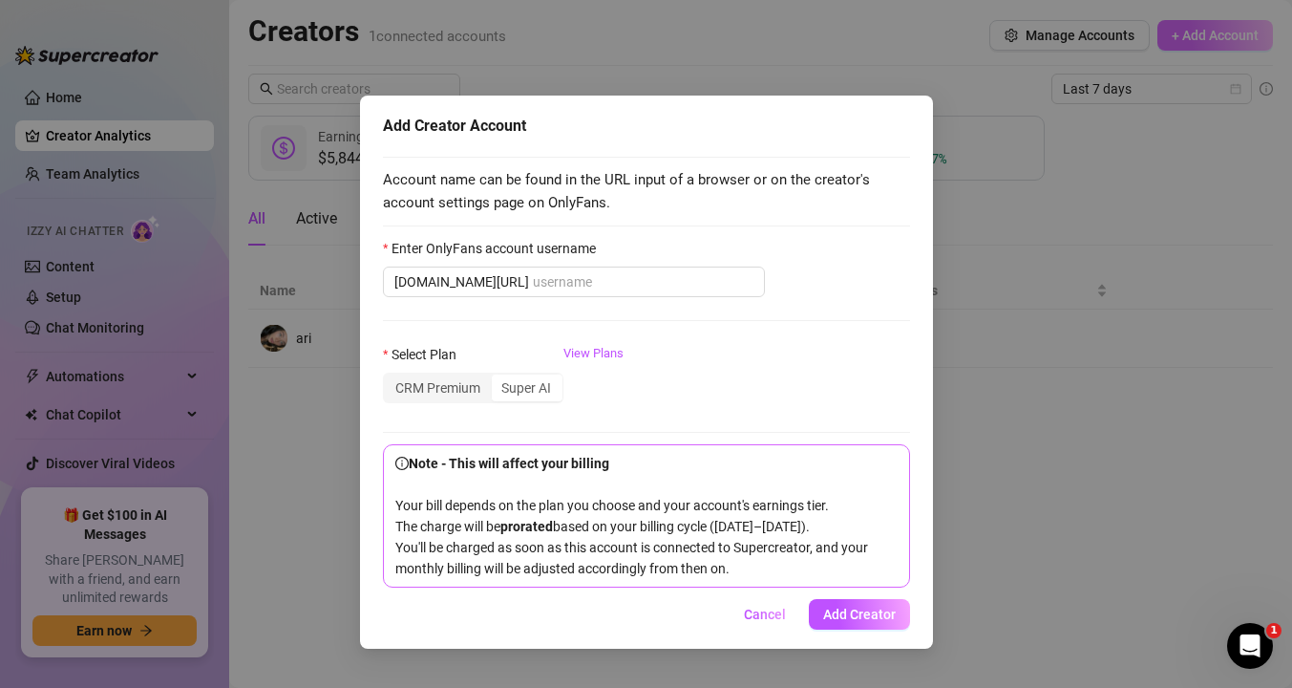
click at [1179, 32] on div "Add Creator Account Account name can be found in the URL input of a browser or …" at bounding box center [646, 344] width 1292 height 688
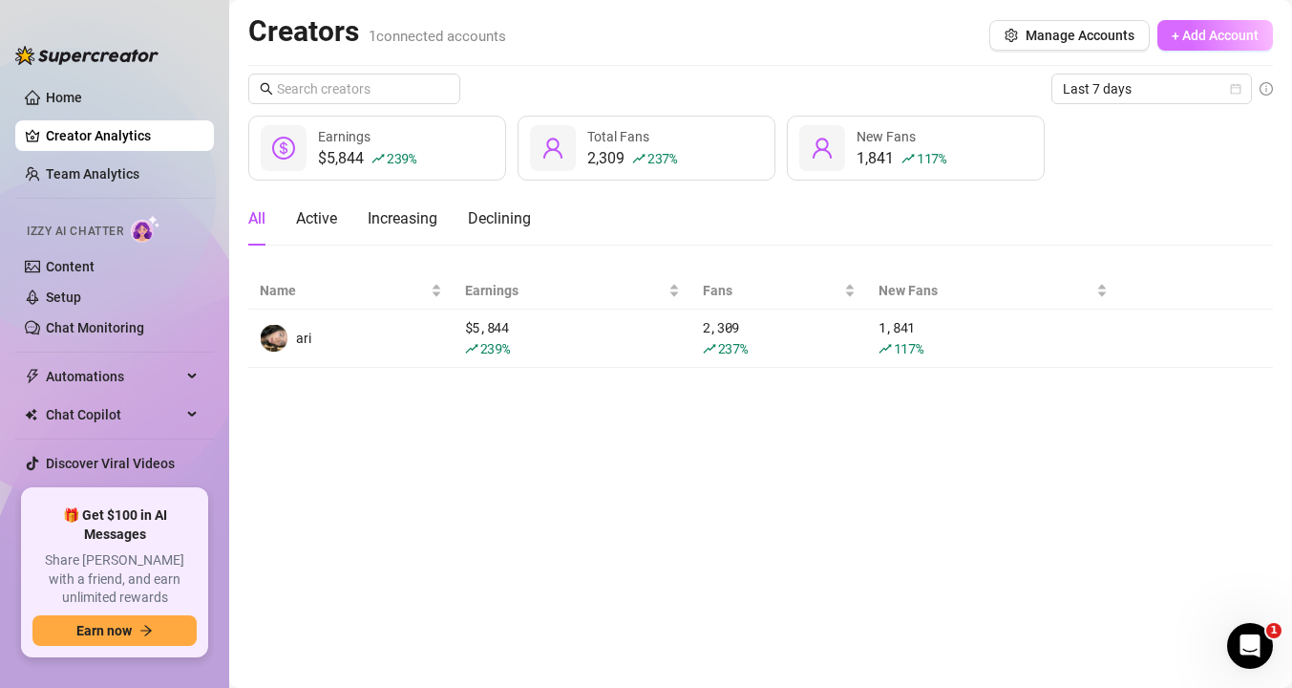
click at [1187, 41] on span "+ Add Account" at bounding box center [1215, 35] width 87 height 15
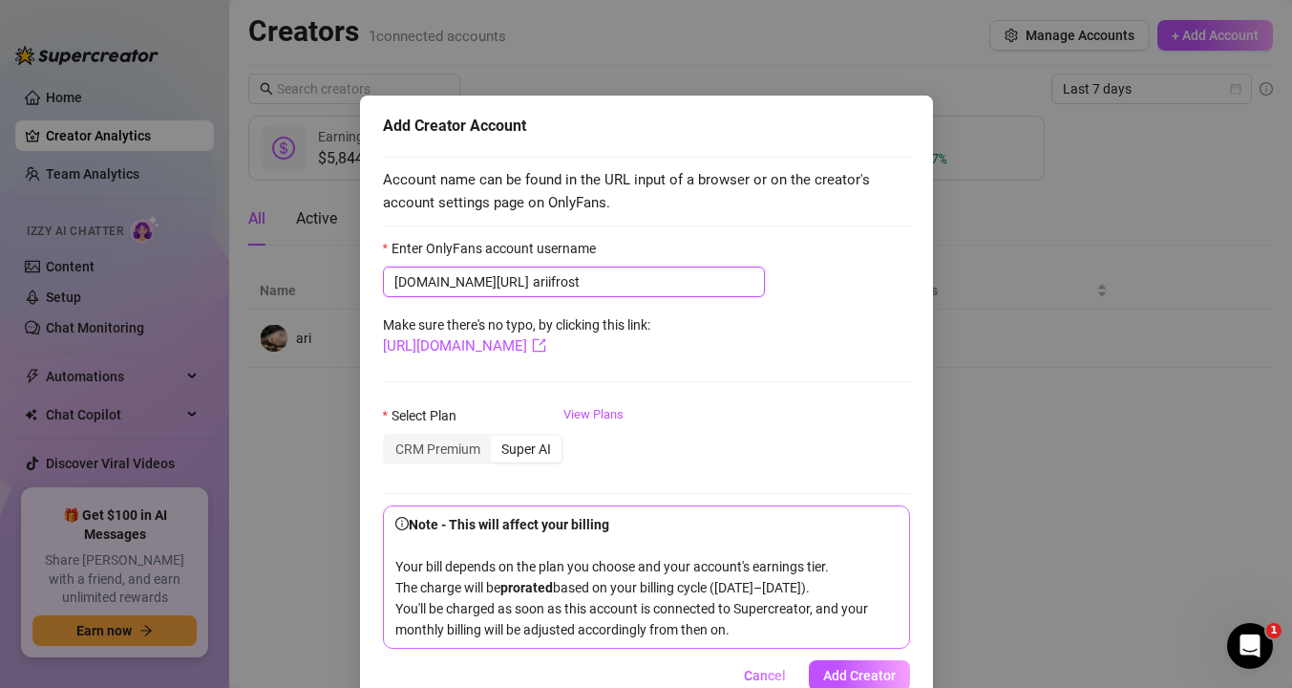
type input "ariifrost"
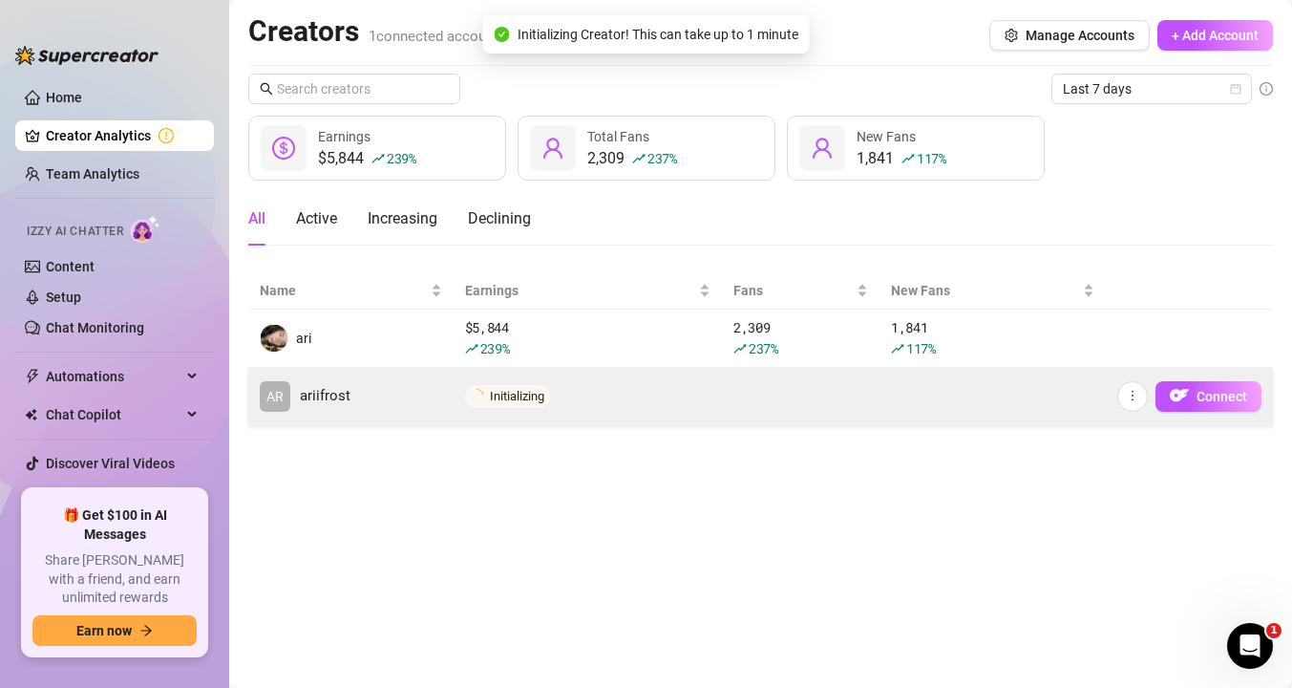
click at [679, 394] on td "Initializing" at bounding box center [588, 396] width 268 height 57
click at [1119, 394] on button "button" at bounding box center [1133, 396] width 31 height 31
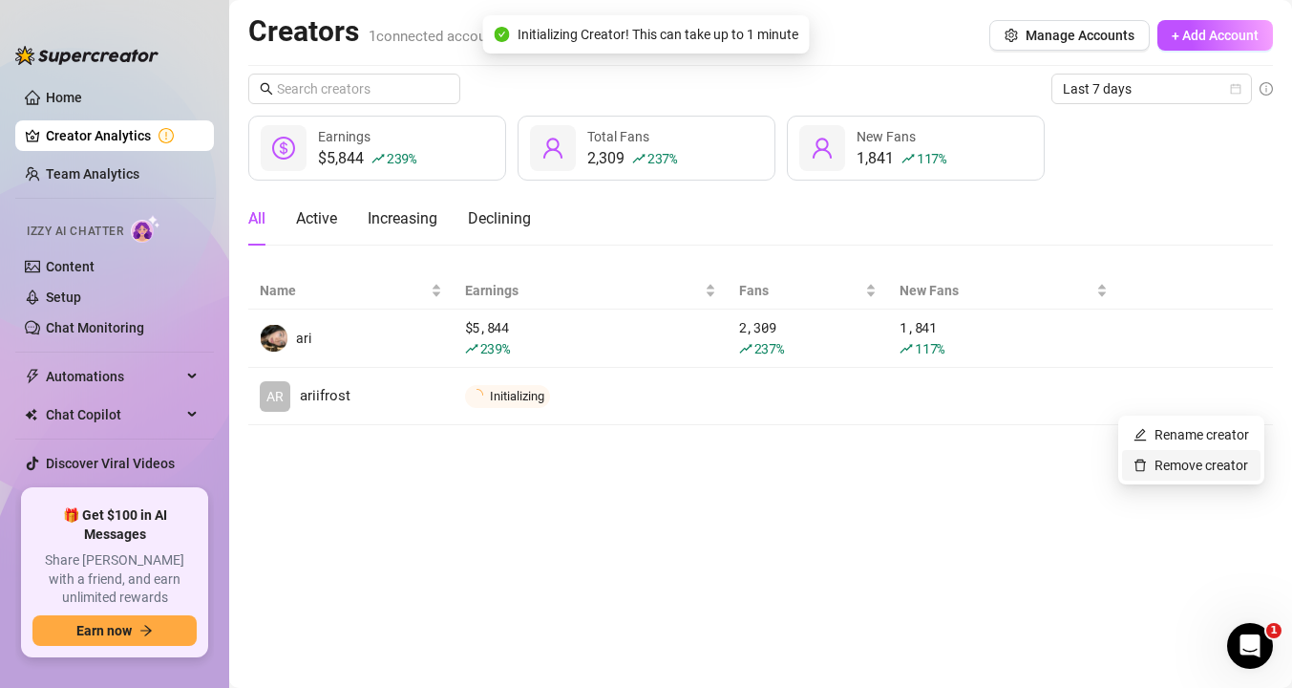
click at [1138, 465] on link "Remove creator" at bounding box center [1191, 465] width 115 height 15
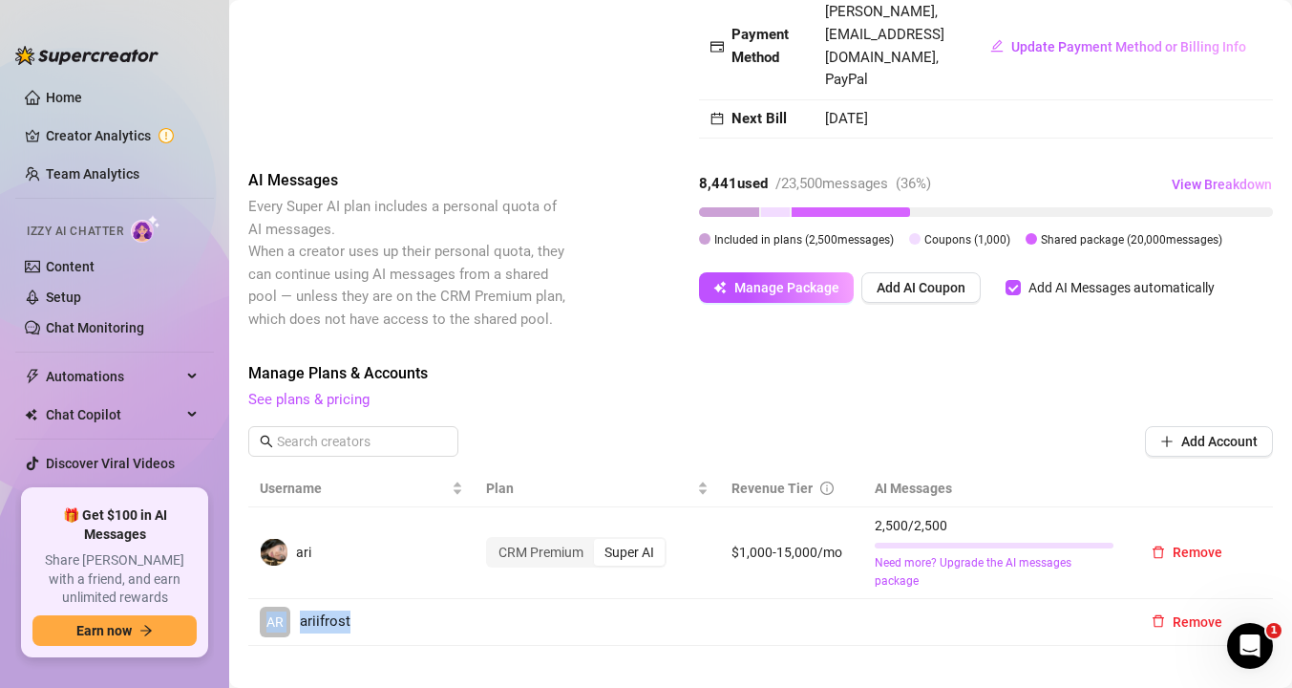
scroll to position [288, 0]
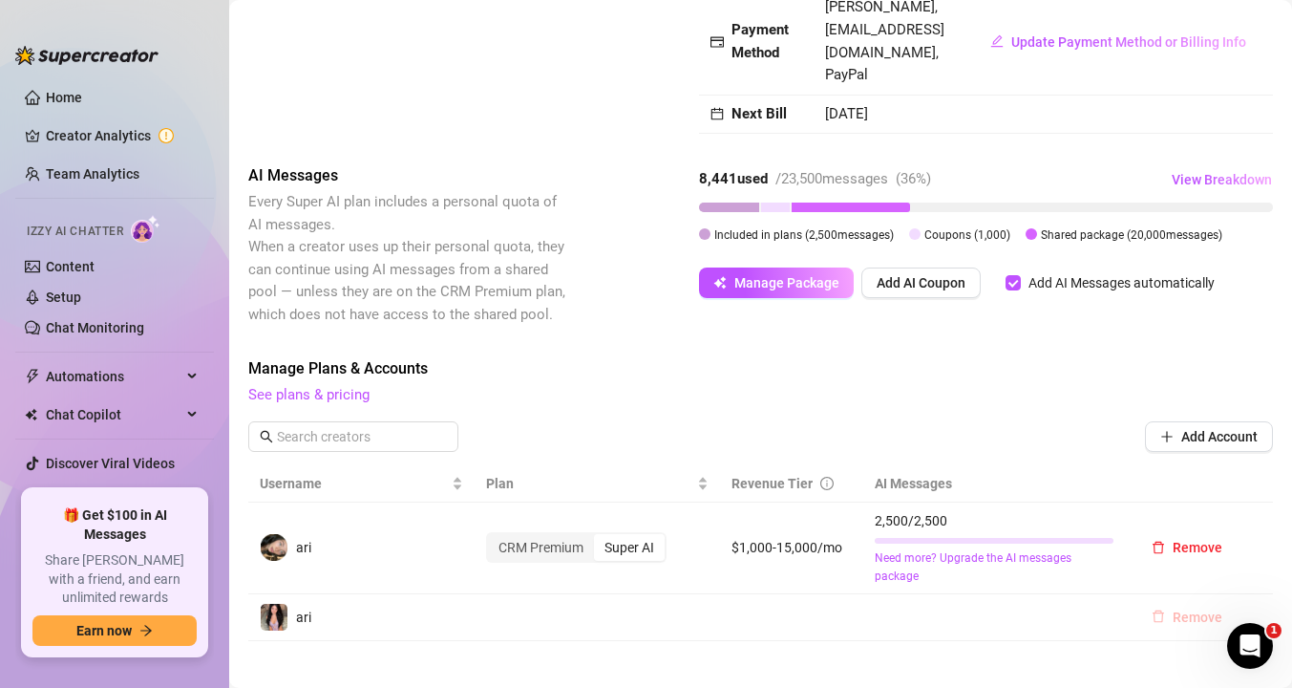
click at [1183, 609] on span "Remove" at bounding box center [1198, 616] width 50 height 15
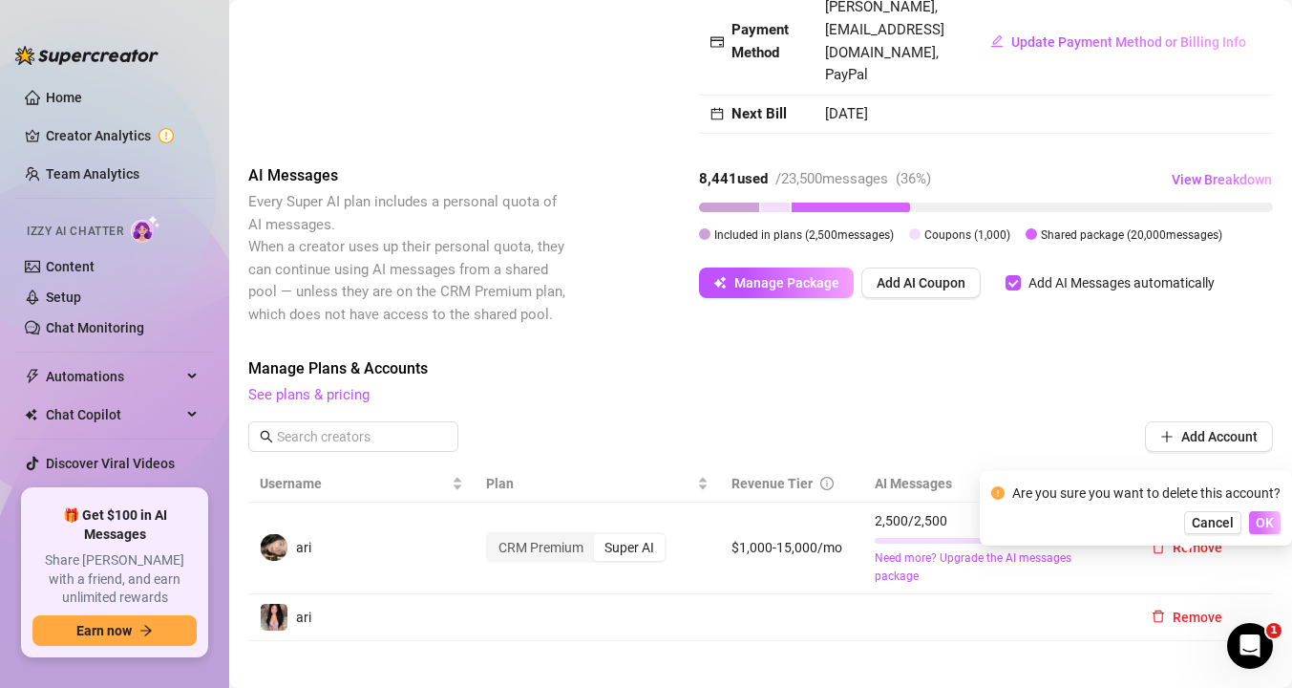
click at [1261, 521] on span "OK" at bounding box center [1265, 522] width 18 height 15
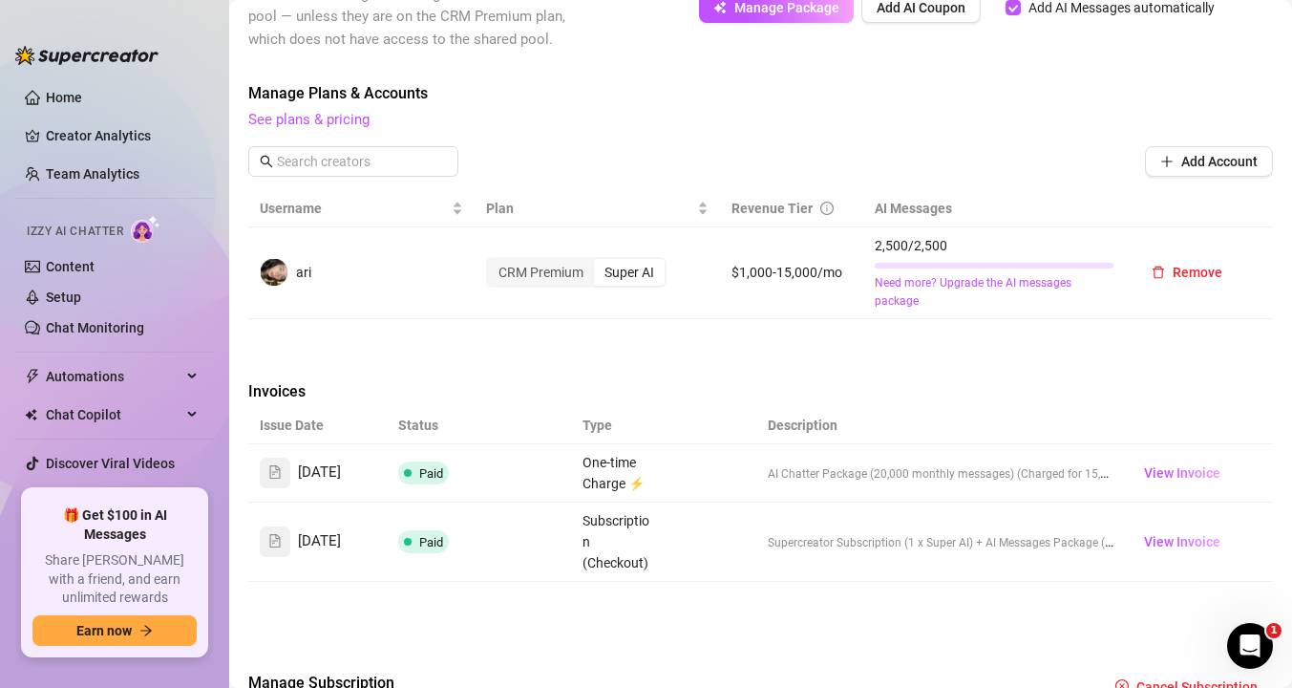
scroll to position [566, 0]
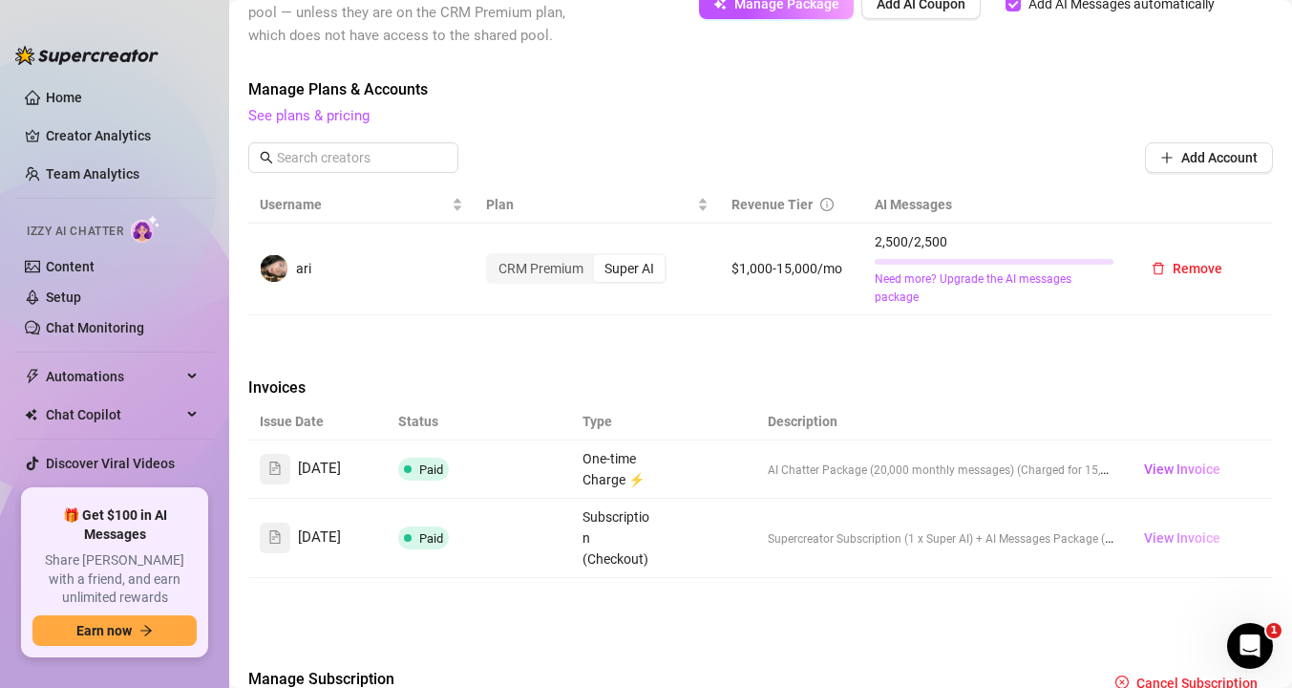
click at [1162, 527] on span "View Invoice" at bounding box center [1182, 537] width 76 height 21
click at [1176, 458] on span "View Invoice" at bounding box center [1182, 468] width 76 height 21
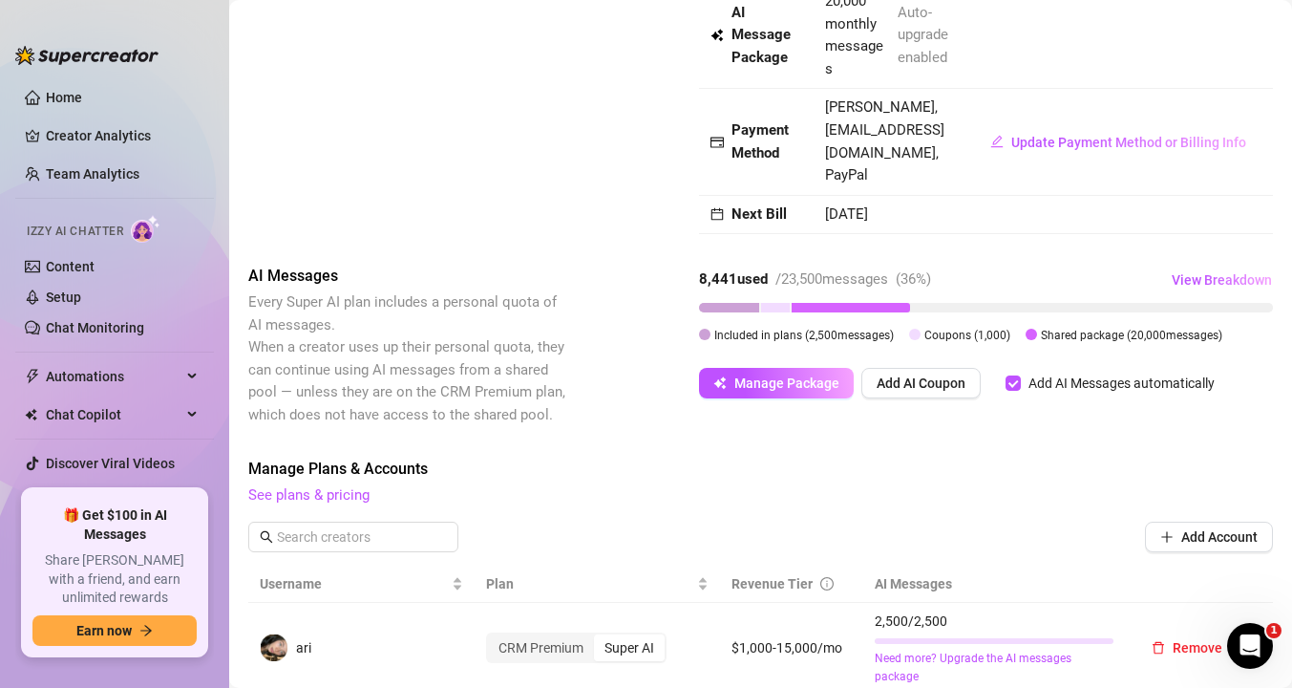
scroll to position [181, 0]
